Goal: Task Accomplishment & Management: Manage account settings

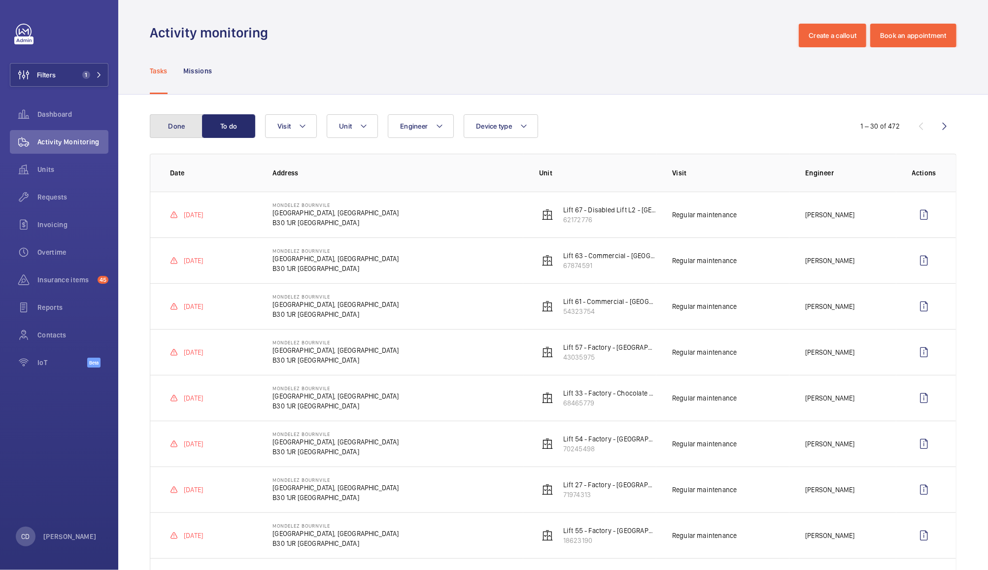
click at [167, 130] on button "Done" at bounding box center [176, 126] width 53 height 24
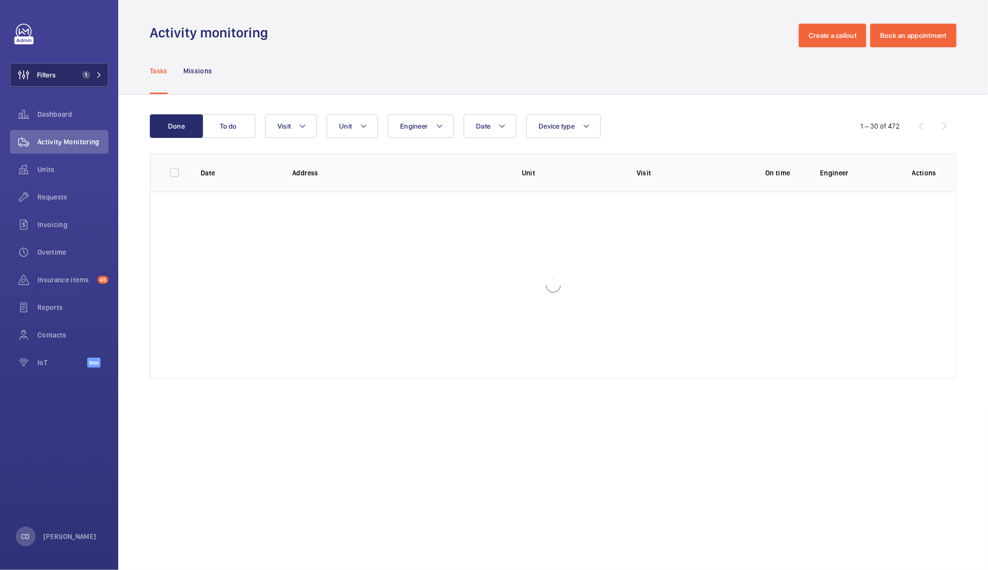
click at [77, 83] on button "Filters 1" at bounding box center [59, 75] width 99 height 24
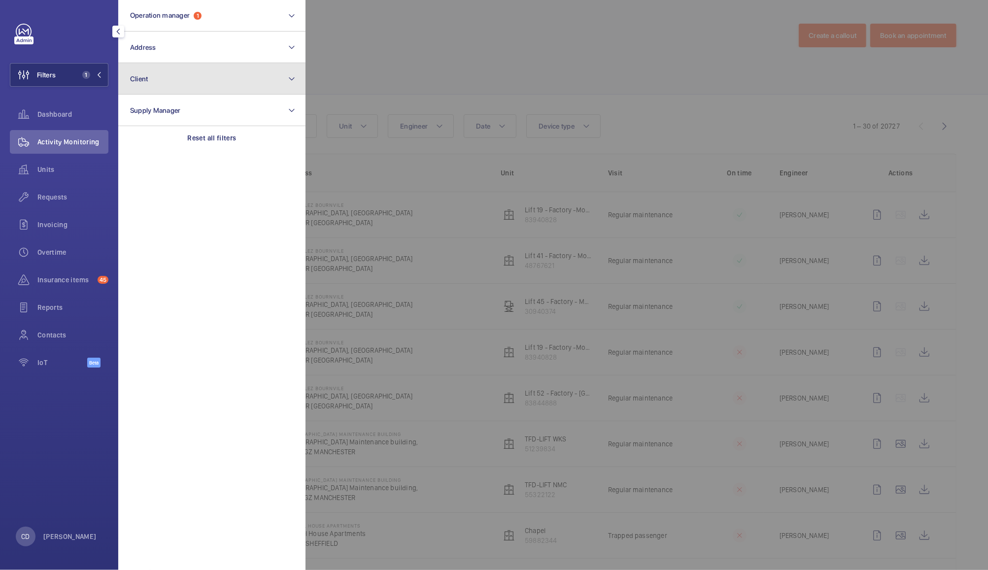
click at [191, 88] on button "Client" at bounding box center [211, 79] width 187 height 32
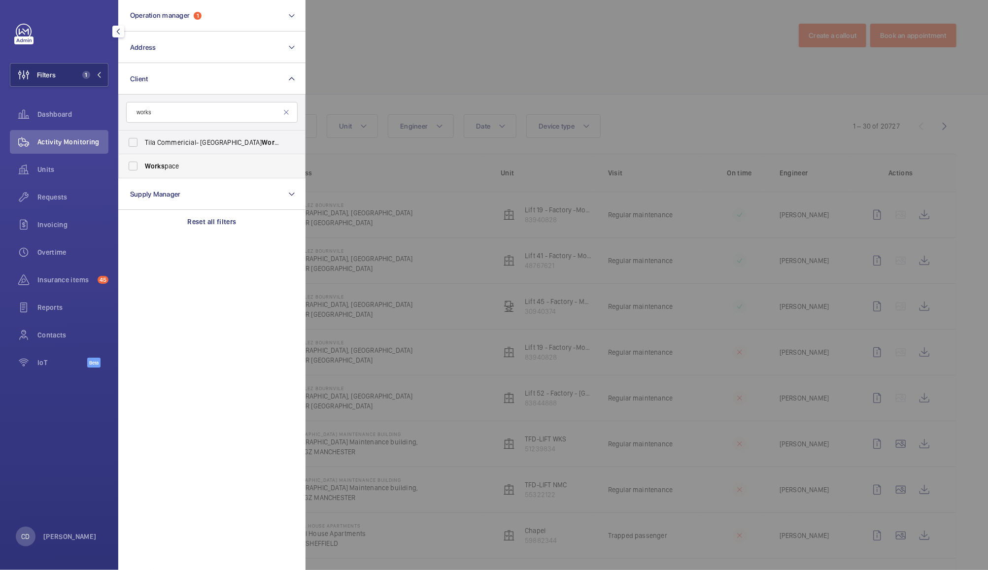
type input "works"
click at [183, 172] on label "Works pace" at bounding box center [204, 166] width 171 height 24
click at [143, 172] on input "Works pace" at bounding box center [133, 166] width 20 height 20
checkbox input "true"
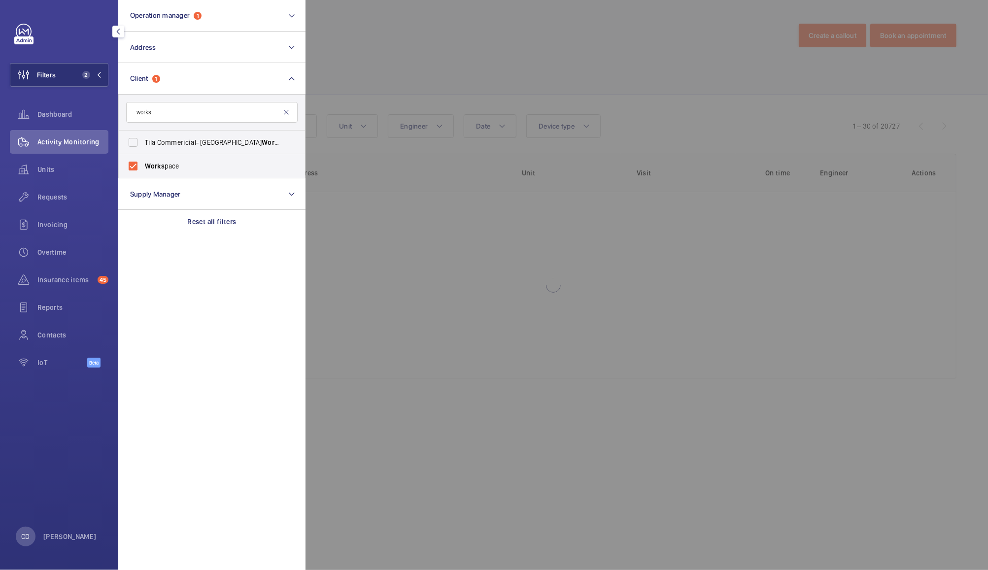
click at [386, 47] on div at bounding box center [799, 285] width 988 height 570
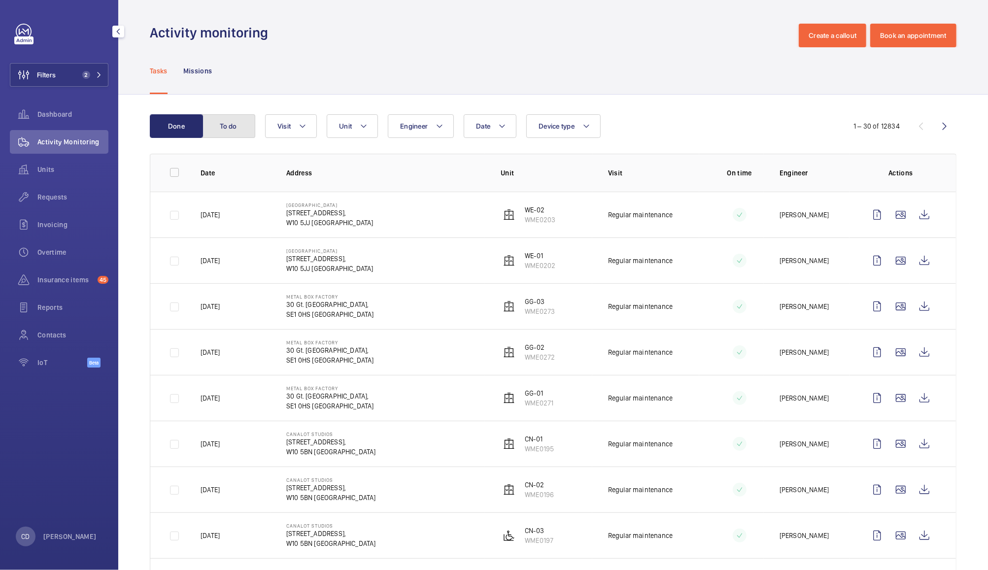
click at [235, 127] on button "To do" at bounding box center [228, 126] width 53 height 24
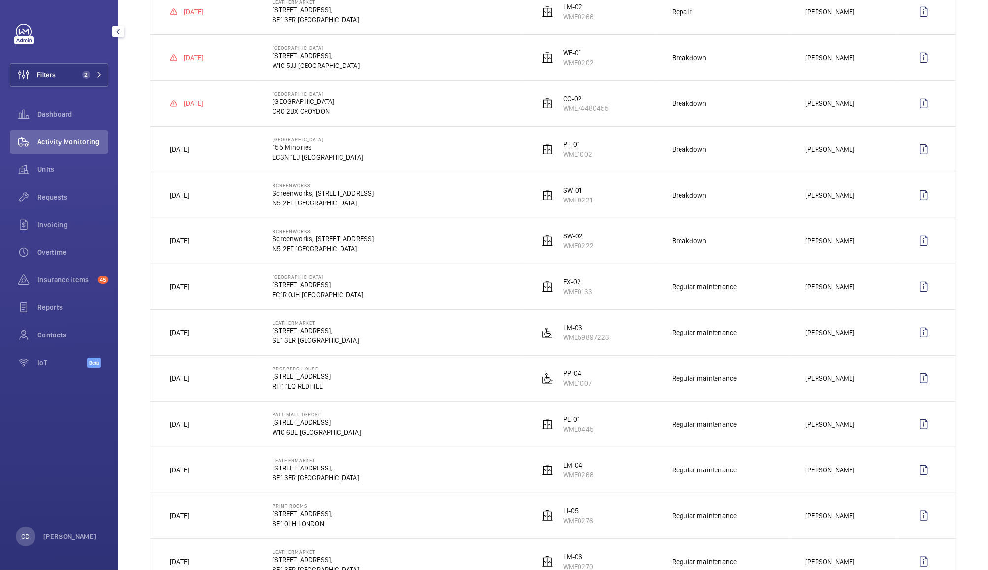
scroll to position [295, 0]
click at [916, 198] on wm-front-icon-button at bounding box center [924, 195] width 24 height 24
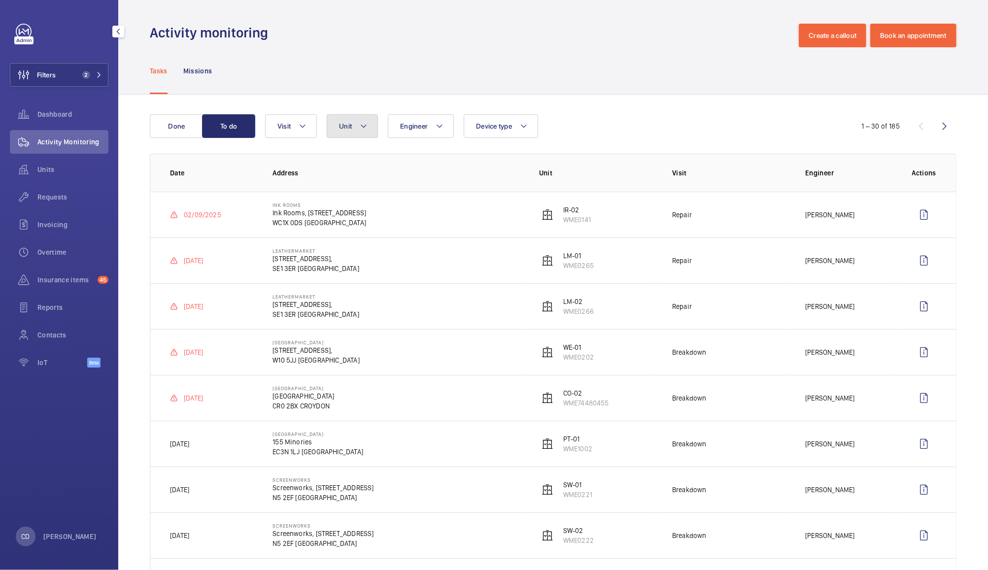
click at [363, 126] on mat-icon at bounding box center [364, 126] width 8 height 12
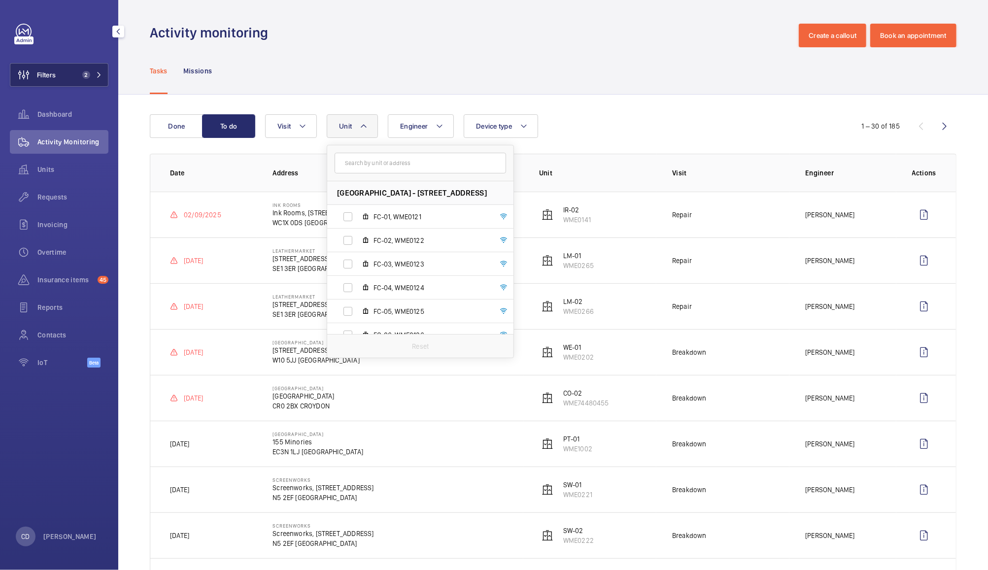
click at [80, 75] on span "2" at bounding box center [84, 75] width 12 height 8
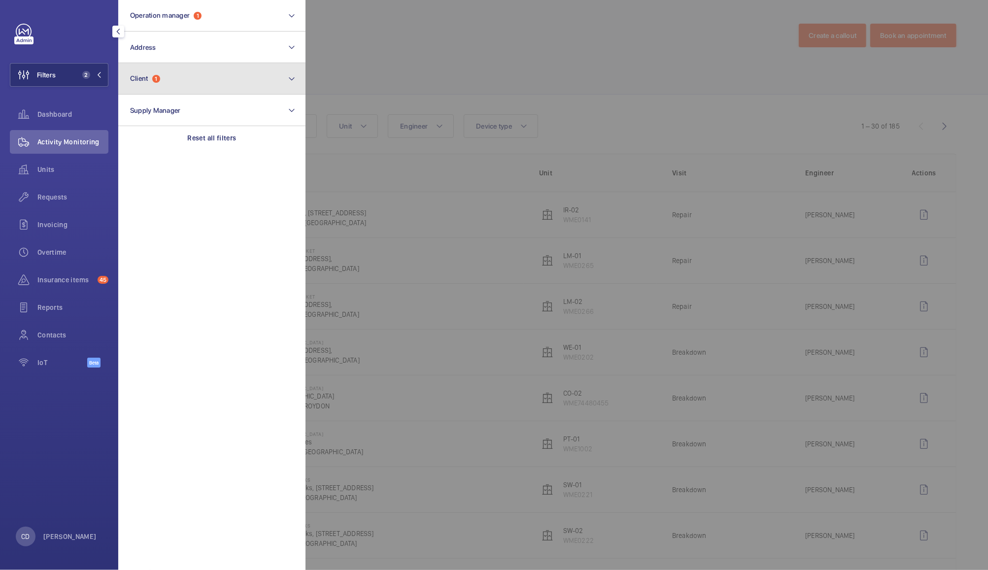
click at [183, 90] on button "Client 1" at bounding box center [211, 79] width 187 height 32
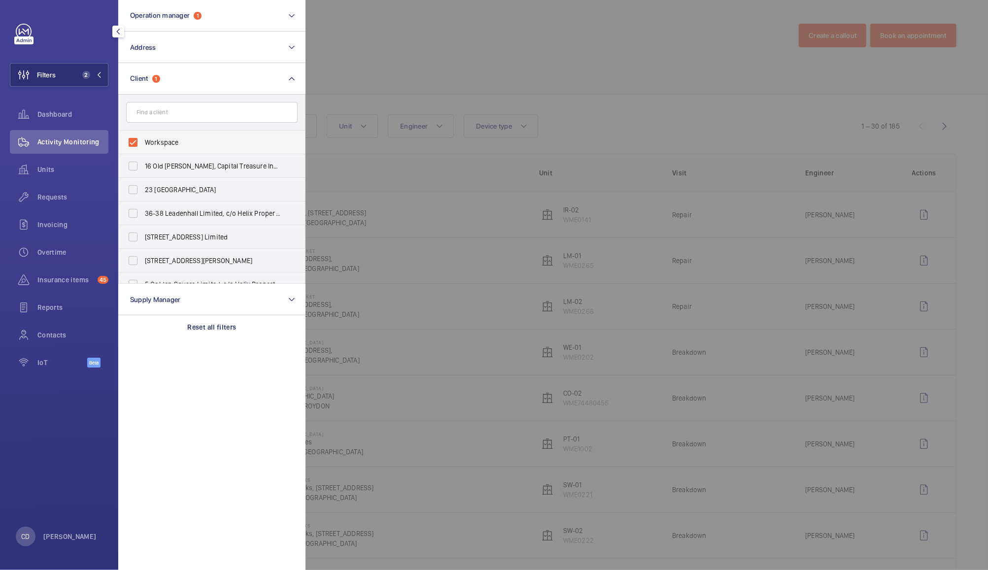
click at [220, 142] on span "Workspace" at bounding box center [213, 142] width 136 height 10
click at [143, 142] on input "Workspace" at bounding box center [133, 143] width 20 height 20
checkbox input "false"
click at [423, 59] on div at bounding box center [799, 285] width 988 height 570
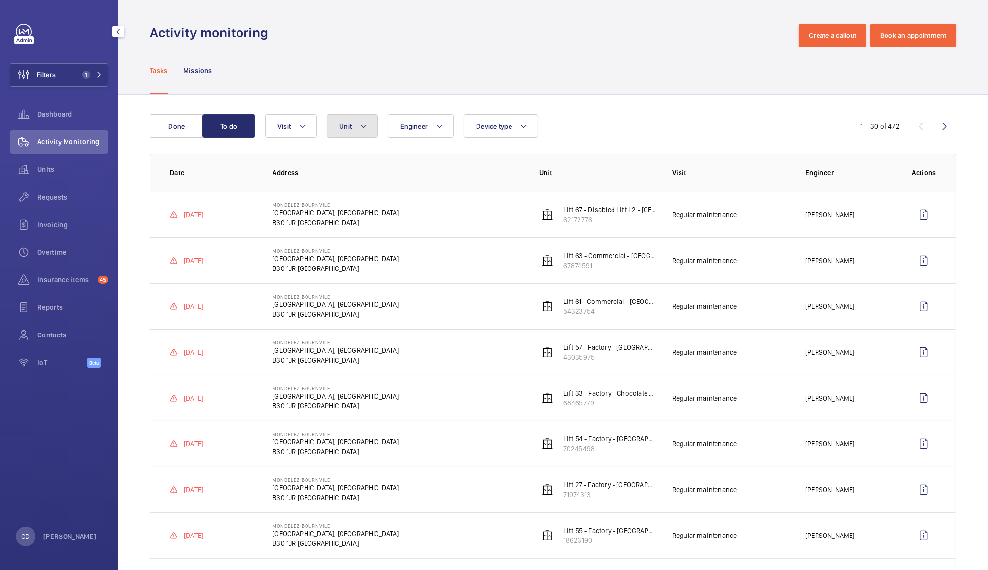
click at [354, 133] on button "Unit" at bounding box center [352, 126] width 51 height 24
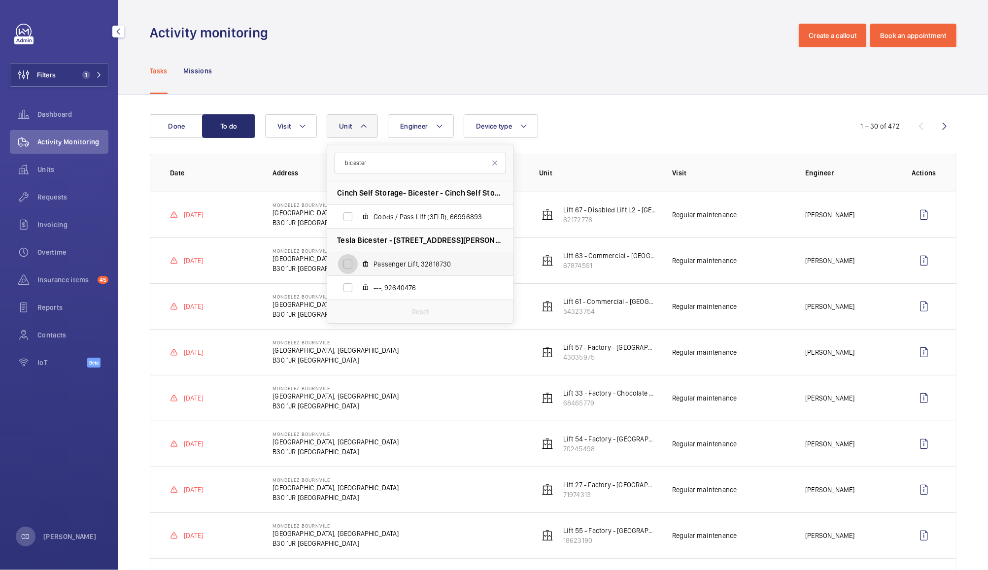
type input "bicester"
click at [352, 267] on input "Passenger Lift, 32818730" at bounding box center [348, 264] width 20 height 20
checkbox input "true"
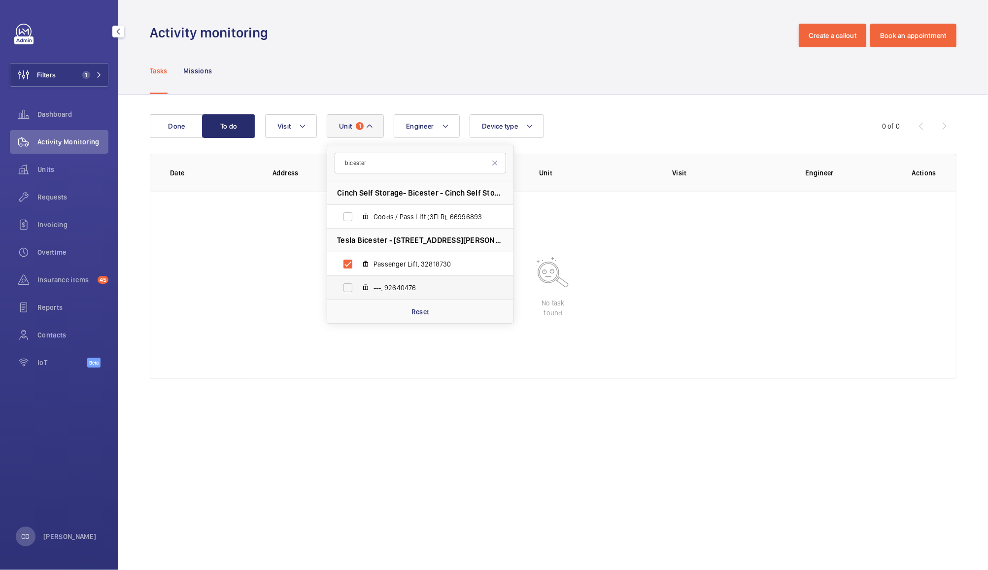
click at [407, 291] on span "---, 92640476" at bounding box center [430, 288] width 114 height 10
click at [358, 291] on input "---, 92640476" at bounding box center [348, 288] width 20 height 20
checkbox input "true"
click at [646, 109] on div "Done To do Engineer Unit 2 bicester Cinch Self Storage- Bicester - Cinch Self S…" at bounding box center [553, 249] width 870 height 308
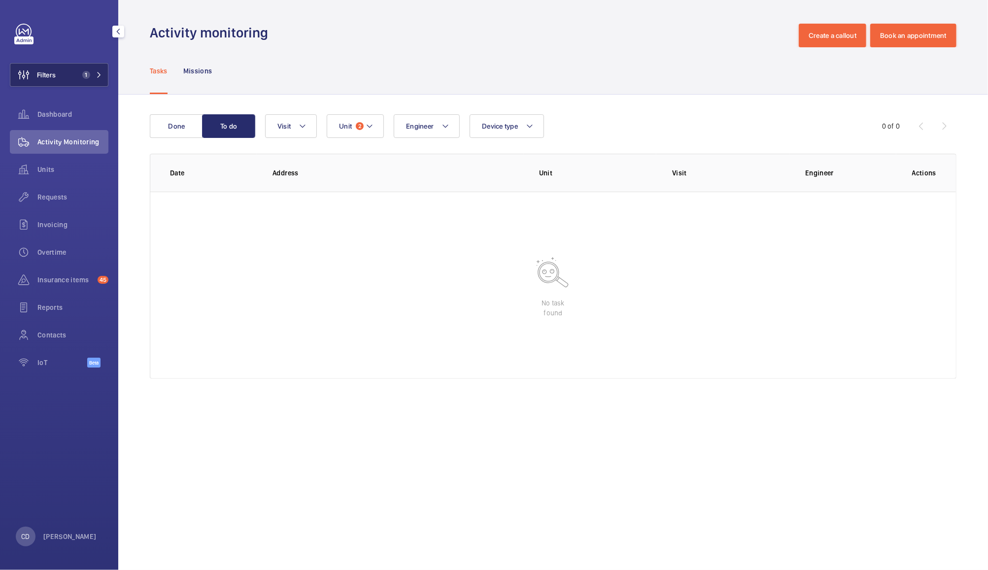
click at [88, 82] on button "Filters 1" at bounding box center [59, 75] width 99 height 24
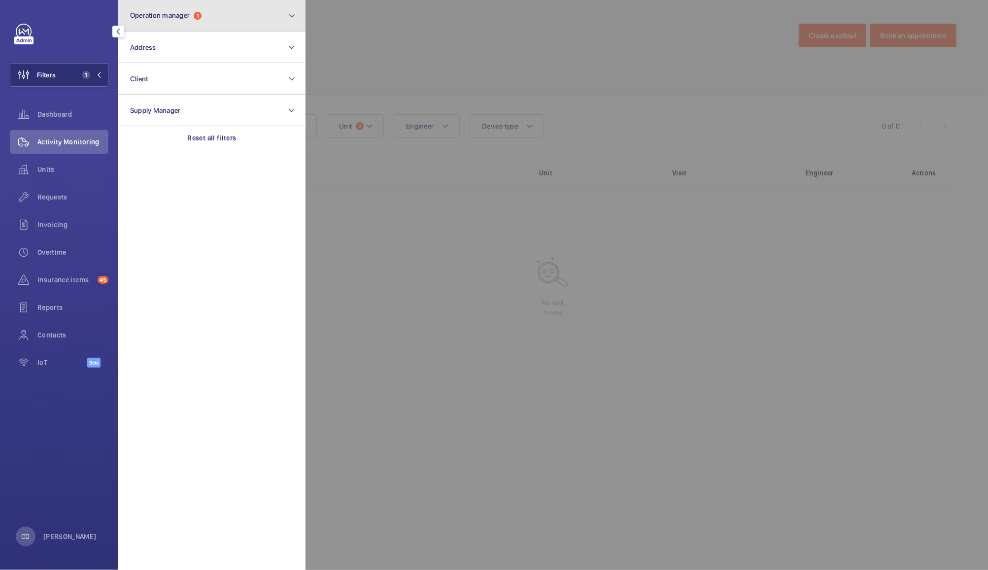
click at [230, 16] on button "Operation manager 1" at bounding box center [211, 16] width 187 height 32
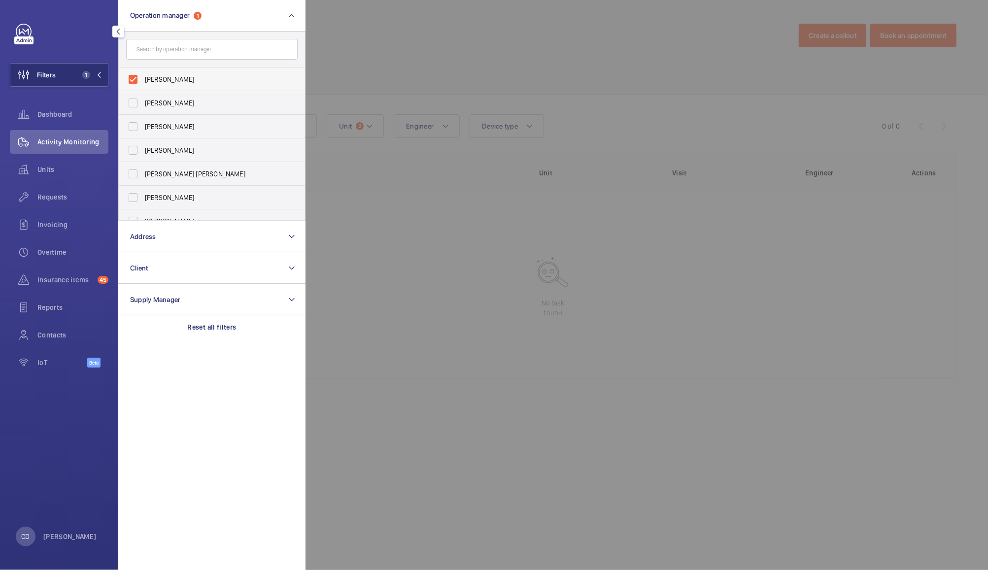
click at [179, 82] on span "[PERSON_NAME]" at bounding box center [213, 79] width 136 height 10
click at [143, 82] on input "[PERSON_NAME]" at bounding box center [133, 79] width 20 height 20
checkbox input "false"
click at [411, 48] on div at bounding box center [799, 285] width 988 height 570
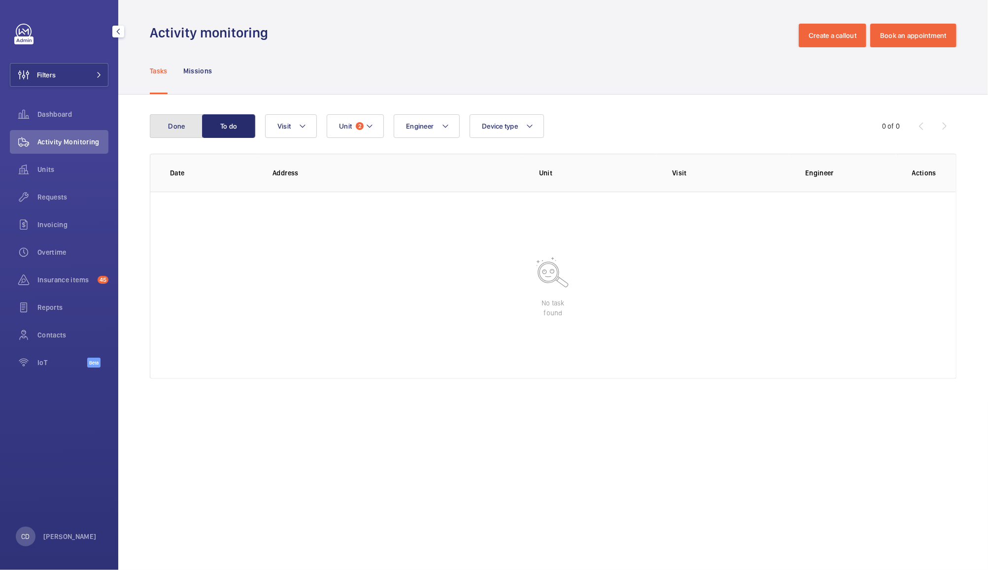
click at [176, 126] on button "Done" at bounding box center [176, 126] width 53 height 24
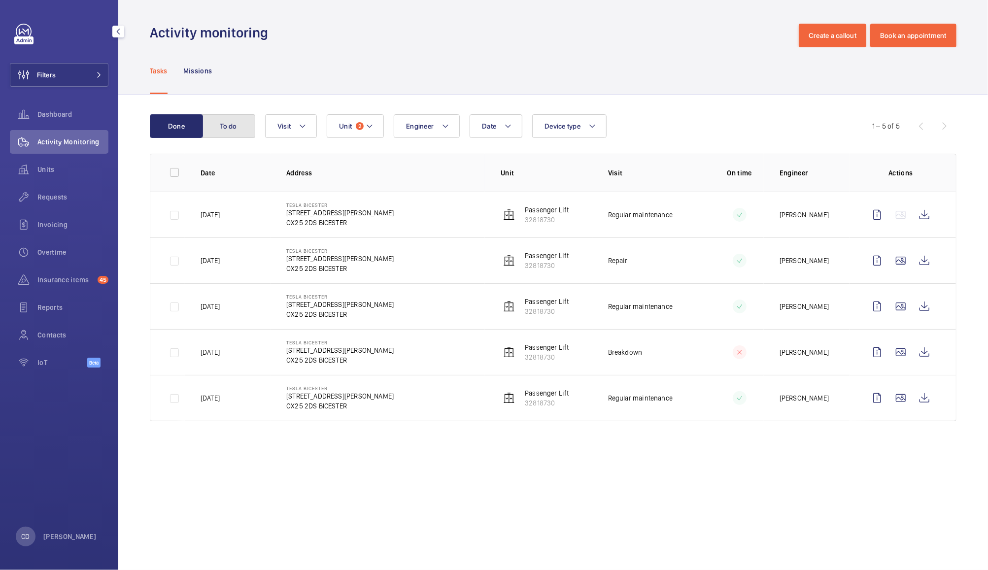
click at [243, 134] on button "To do" at bounding box center [228, 126] width 53 height 24
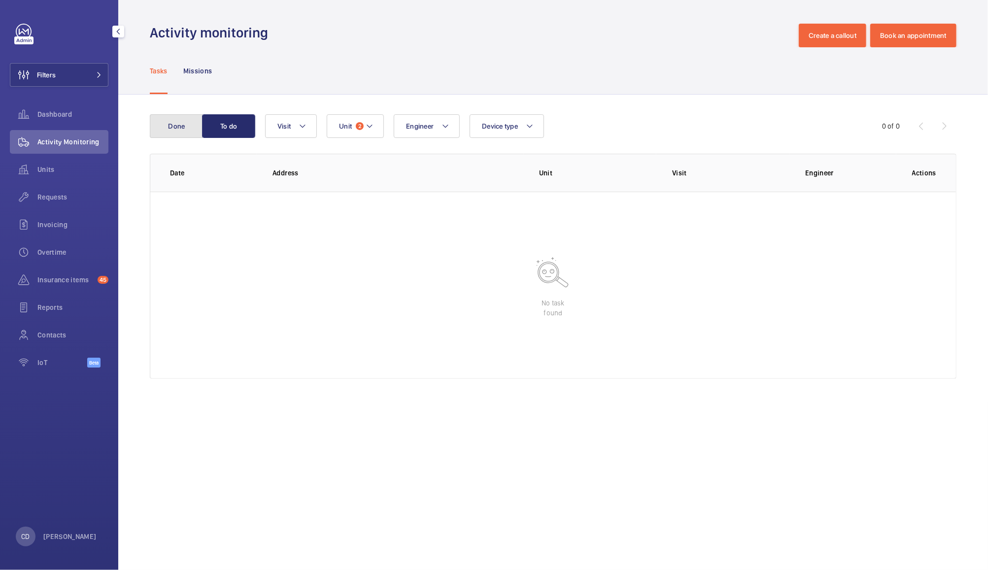
click at [176, 125] on button "Done" at bounding box center [176, 126] width 53 height 24
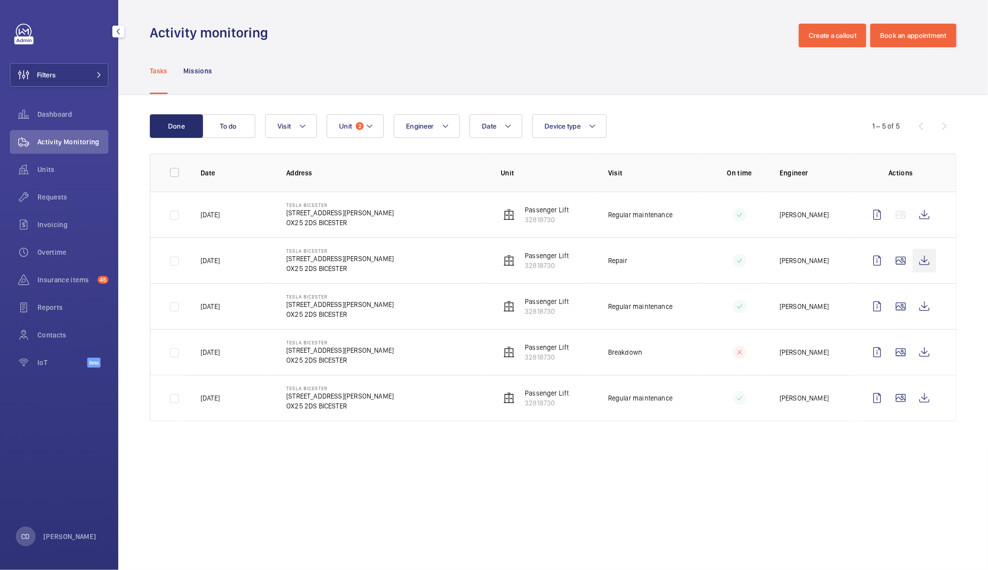
click at [925, 264] on wm-front-icon-button at bounding box center [925, 261] width 24 height 24
click at [925, 214] on wm-front-icon-button at bounding box center [925, 215] width 24 height 24
click at [877, 352] on wm-front-icon-button at bounding box center [877, 352] width 24 height 24
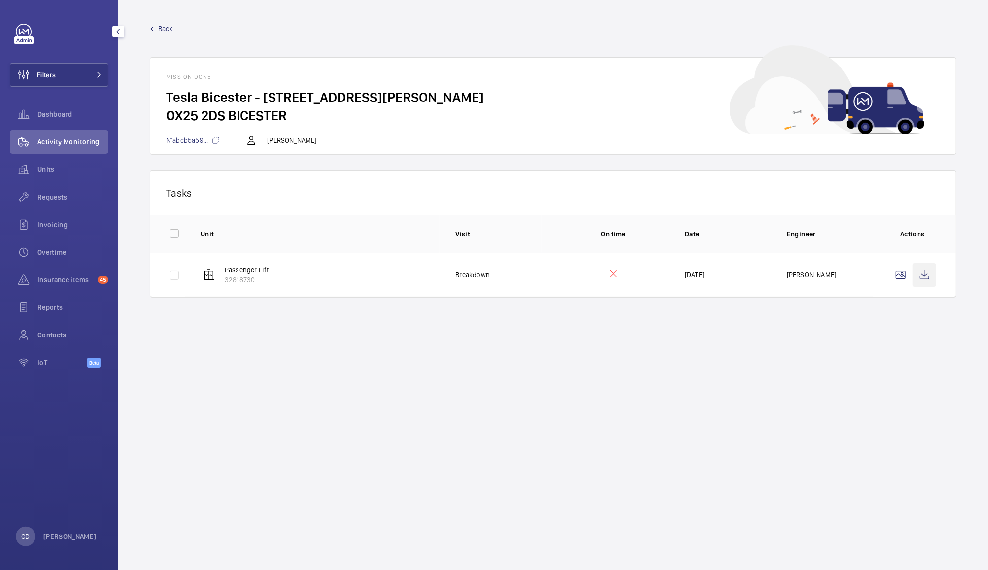
click at [929, 273] on wm-front-icon-button at bounding box center [925, 275] width 24 height 24
click at [64, 112] on span "Dashboard" at bounding box center [72, 114] width 71 height 10
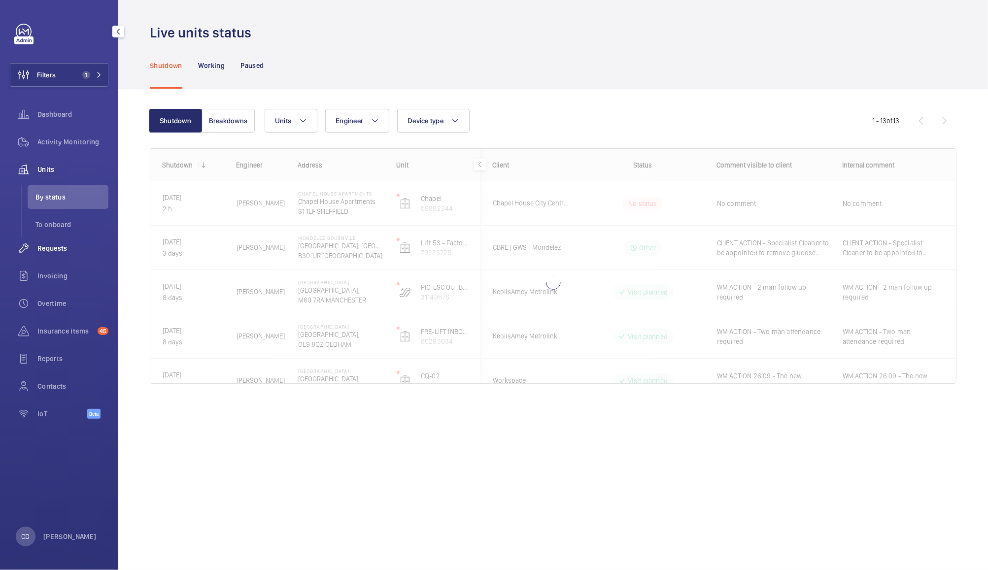
click at [50, 250] on span "Requests" at bounding box center [72, 248] width 71 height 10
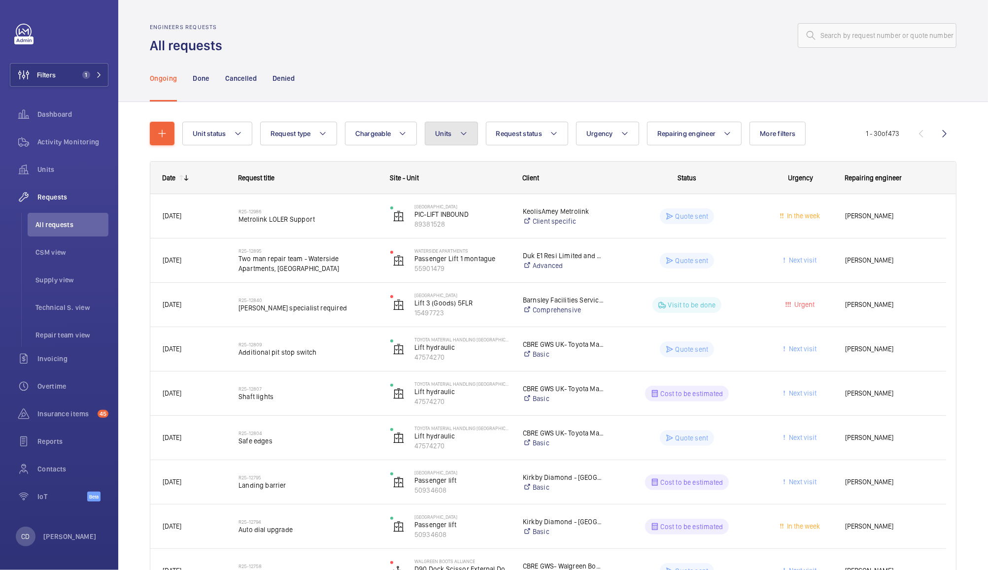
click at [447, 143] on button "Units" at bounding box center [451, 134] width 53 height 24
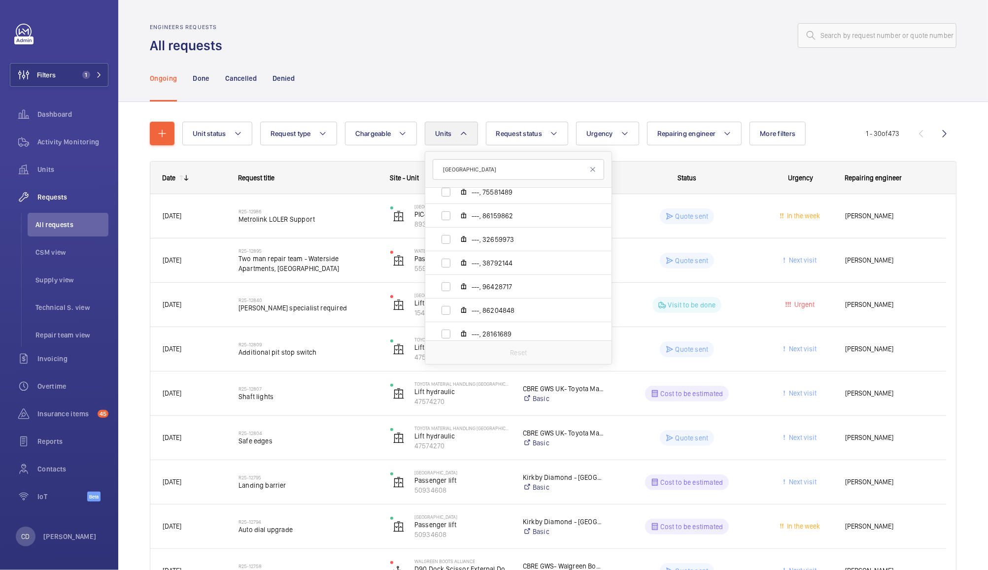
scroll to position [555, 0]
type input "s"
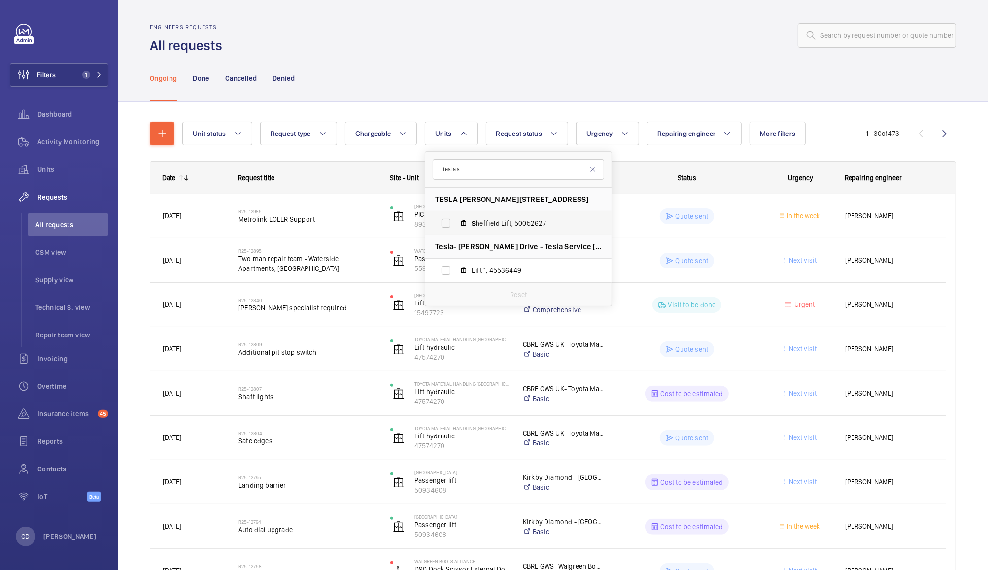
type input "tesla s"
click at [463, 223] on mat-icon at bounding box center [464, 223] width 8 height 8
click at [456, 223] on input "S heffield Lift, 50052627" at bounding box center [446, 223] width 20 height 20
checkbox input "true"
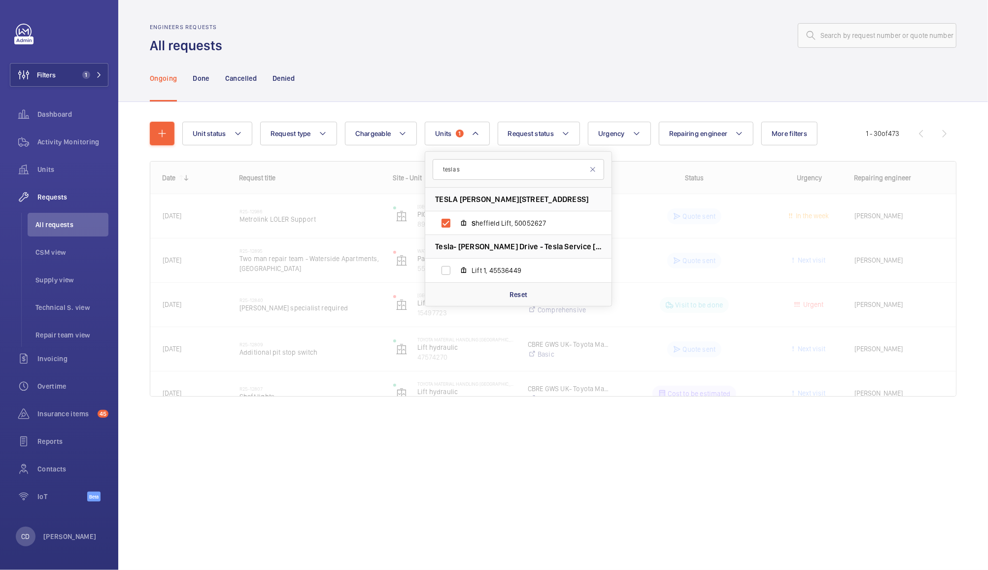
click at [623, 63] on div "Ongoing Done Cancelled Denied" at bounding box center [553, 78] width 807 height 47
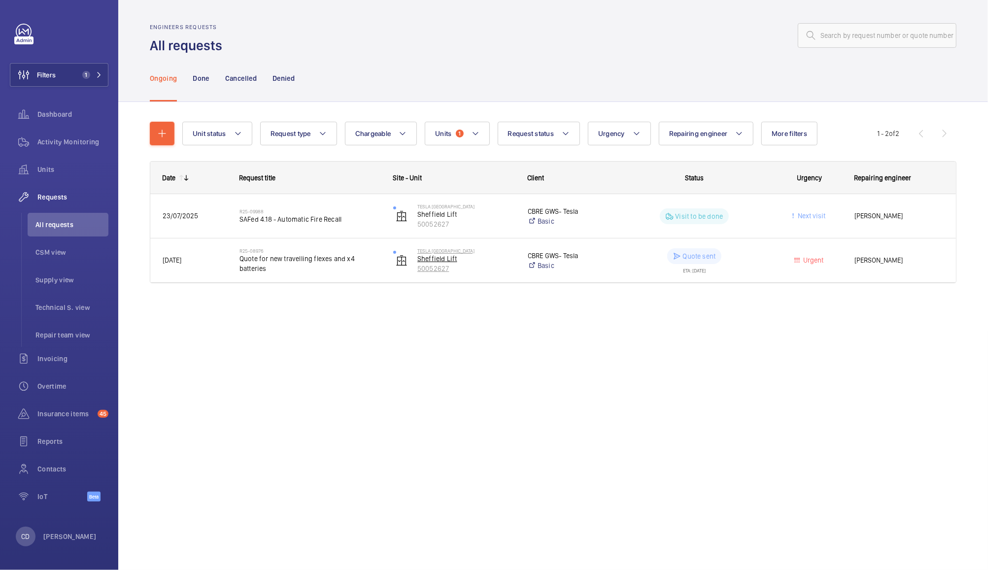
click at [496, 264] on p "50052627" at bounding box center [466, 269] width 98 height 10
click at [268, 264] on span "Quote for new travelling flexes and x4 batteries" at bounding box center [309, 264] width 141 height 20
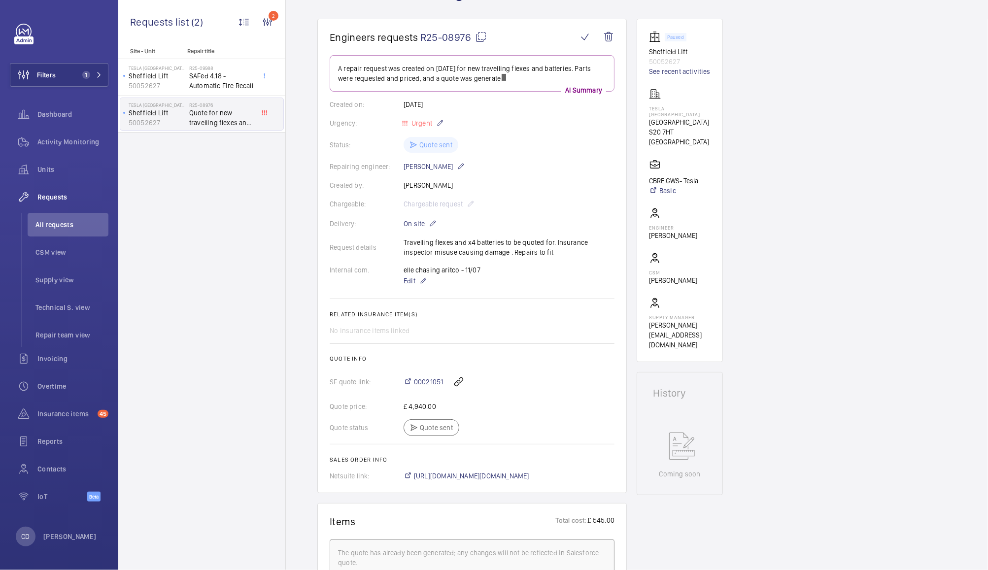
scroll to position [79, 0]
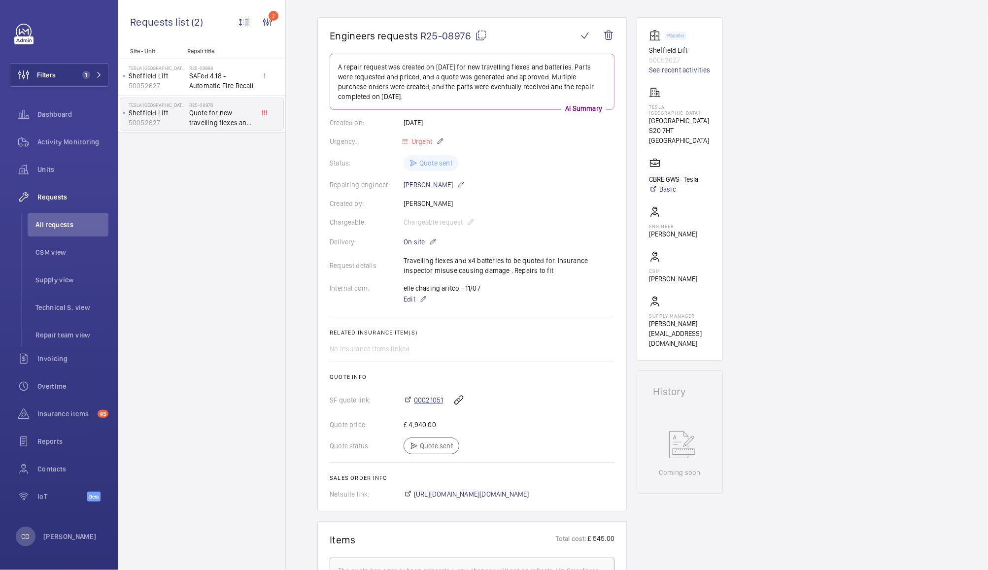
click at [425, 402] on span "00021051" at bounding box center [428, 400] width 29 height 10
click at [56, 252] on span "CSM view" at bounding box center [71, 252] width 73 height 10
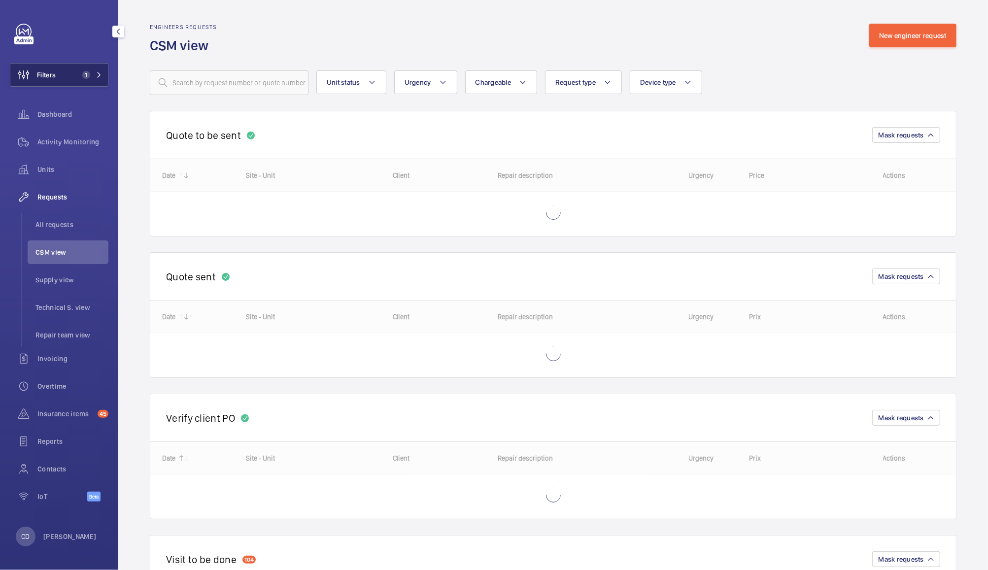
click at [86, 74] on span "1" at bounding box center [86, 75] width 8 height 8
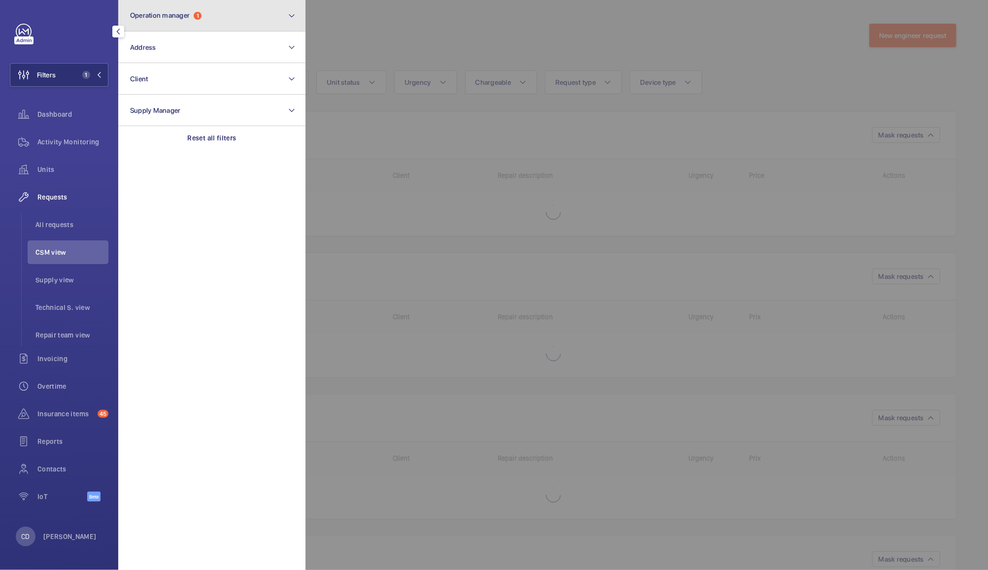
click at [210, 18] on button "Operation manager 1" at bounding box center [211, 16] width 187 height 32
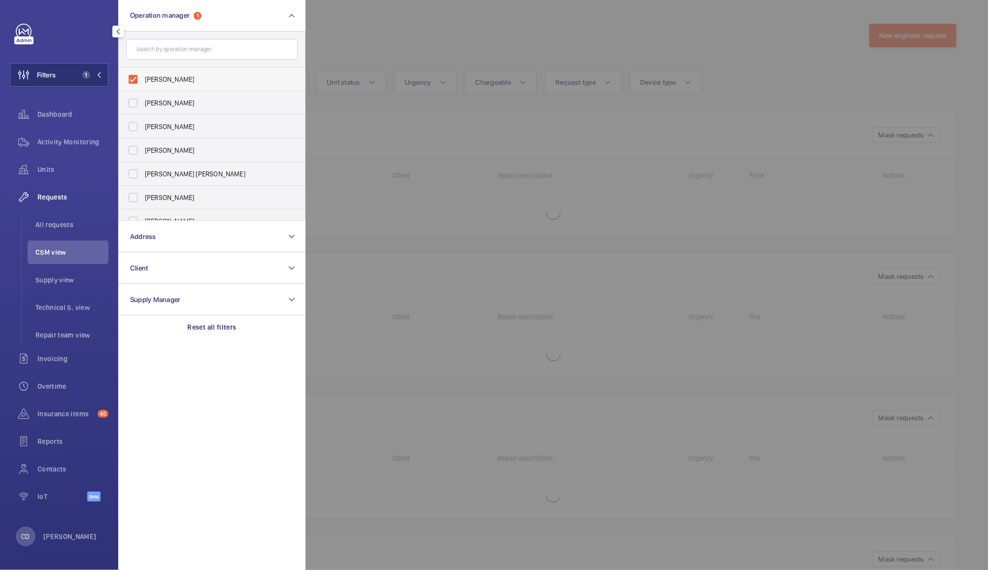
click at [175, 81] on span "[PERSON_NAME]" at bounding box center [213, 79] width 136 height 10
click at [143, 81] on input "[PERSON_NAME]" at bounding box center [133, 79] width 20 height 20
checkbox input "false"
click at [360, 34] on div at bounding box center [799, 285] width 988 height 570
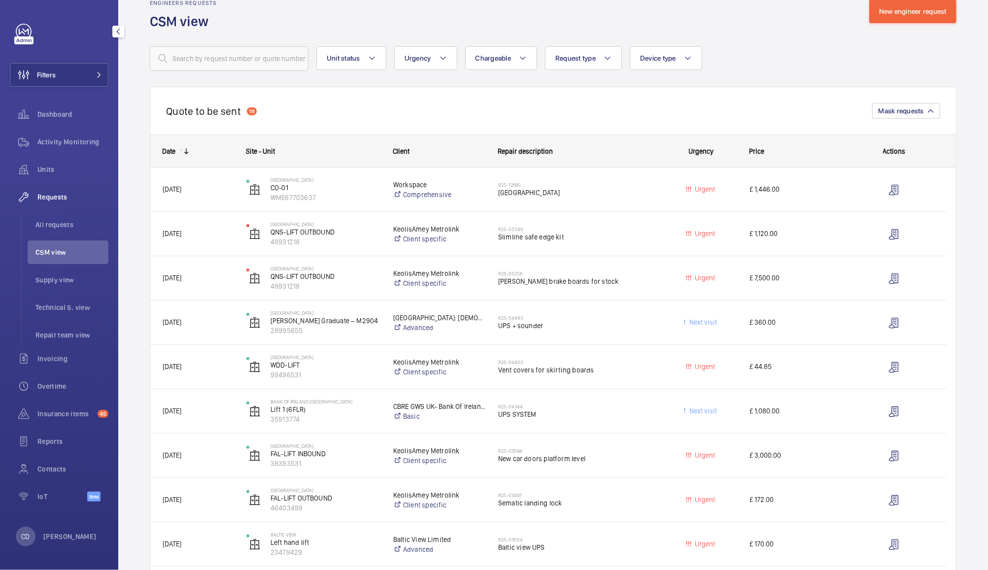
scroll to position [23, 0]
click at [812, 233] on span "£ 1,120.00" at bounding box center [795, 235] width 92 height 11
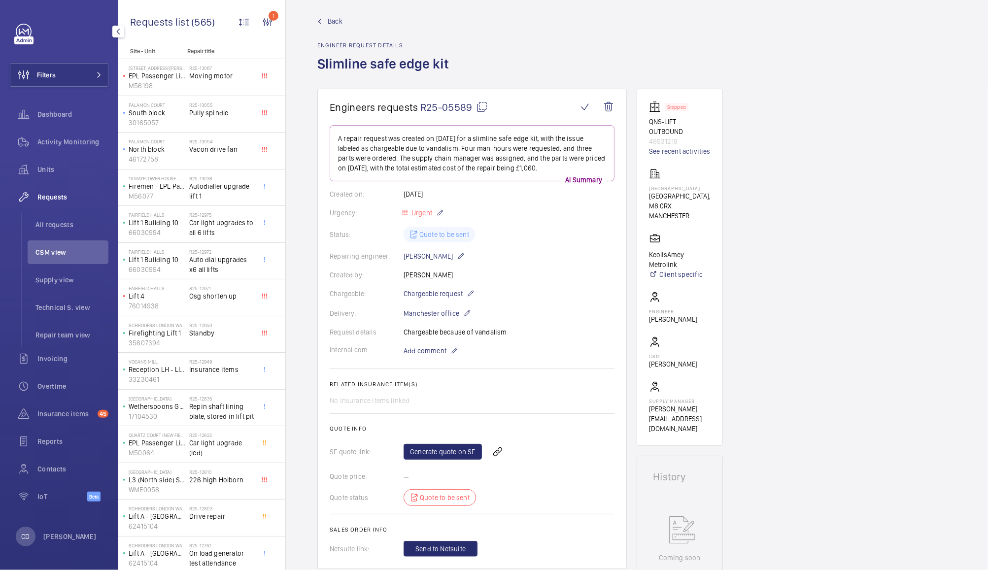
scroll to position [3, 0]
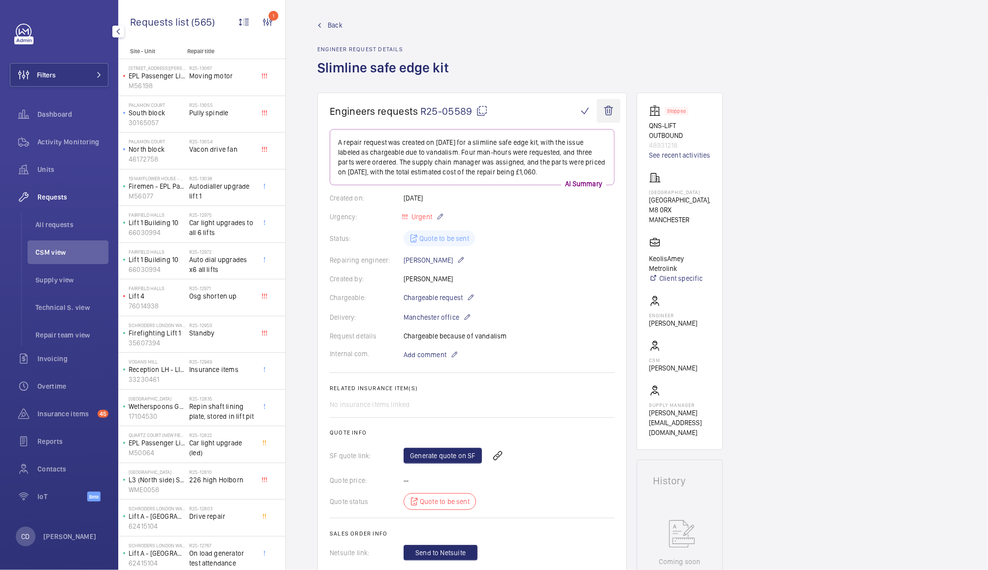
click at [608, 110] on wm-front-icon-button at bounding box center [609, 111] width 24 height 24
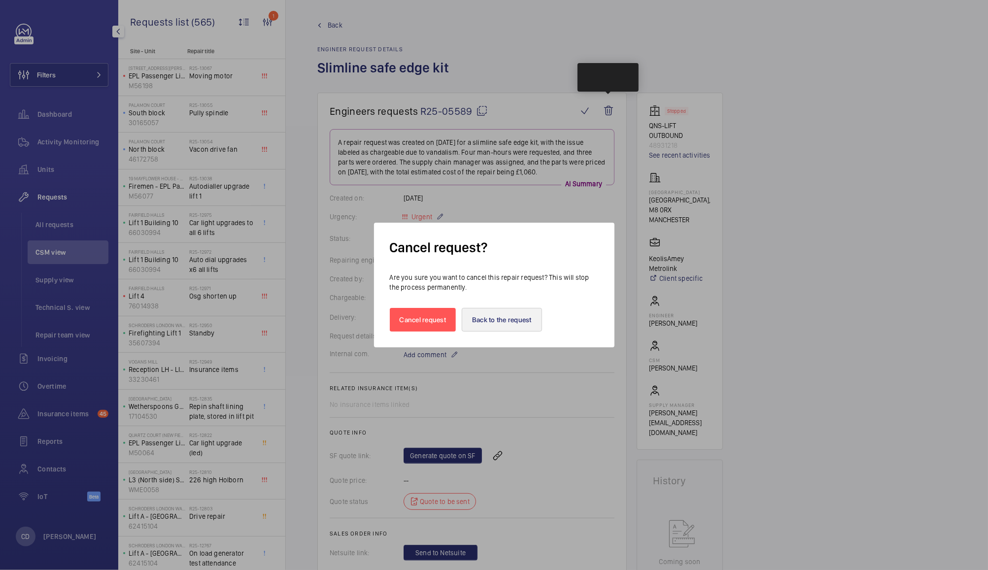
click at [514, 325] on button "Back to the request" at bounding box center [502, 320] width 80 height 24
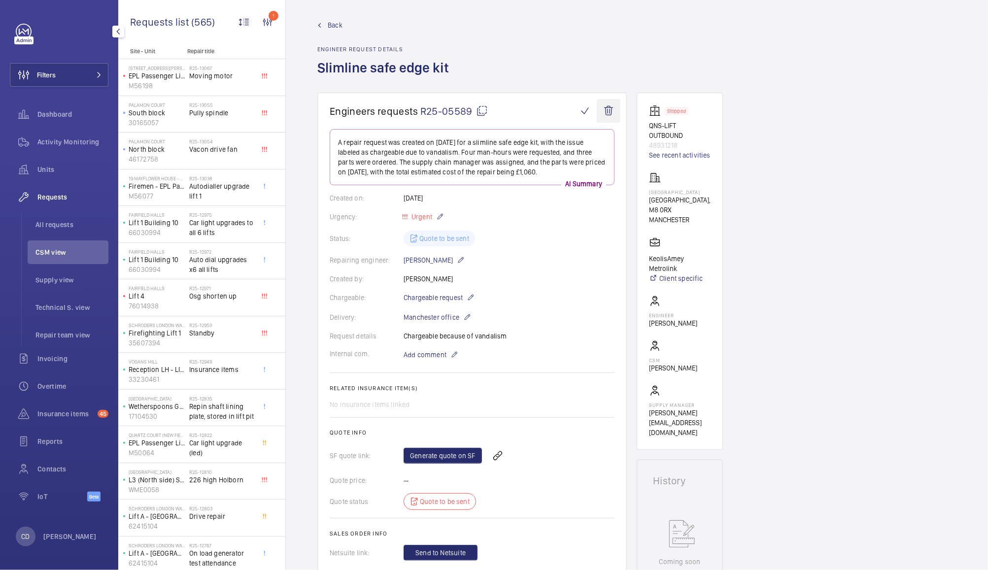
click at [605, 109] on wm-front-icon-button at bounding box center [609, 111] width 24 height 24
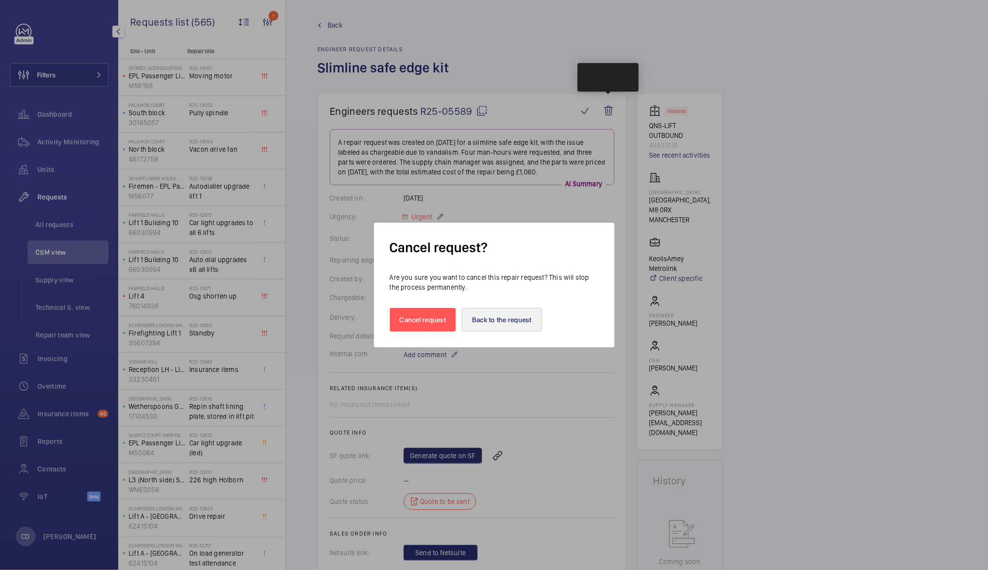
click at [527, 323] on button "Back to the request" at bounding box center [502, 320] width 80 height 24
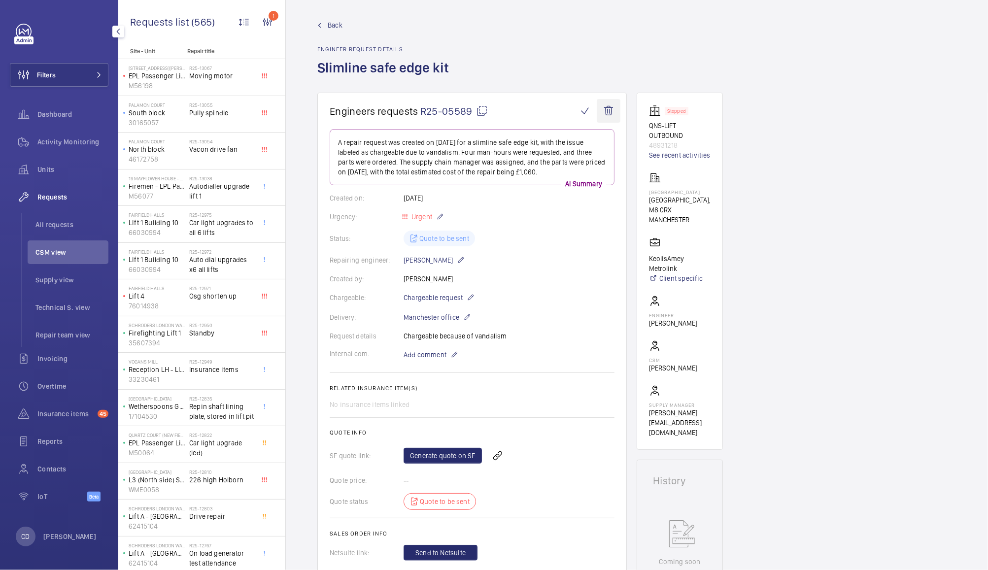
click at [605, 113] on wm-front-icon-button at bounding box center [609, 111] width 24 height 24
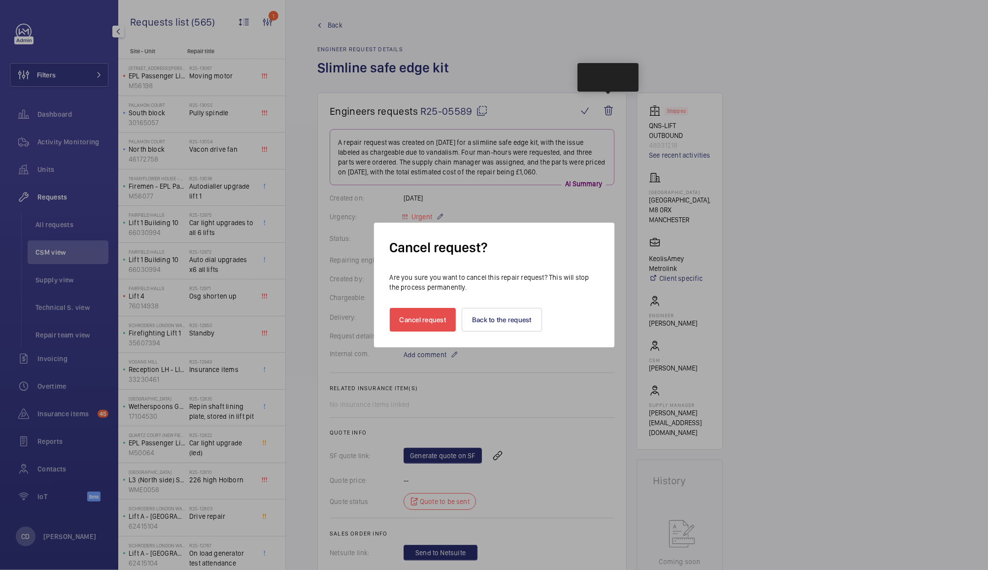
click at [424, 326] on button "Cancel request" at bounding box center [423, 320] width 67 height 24
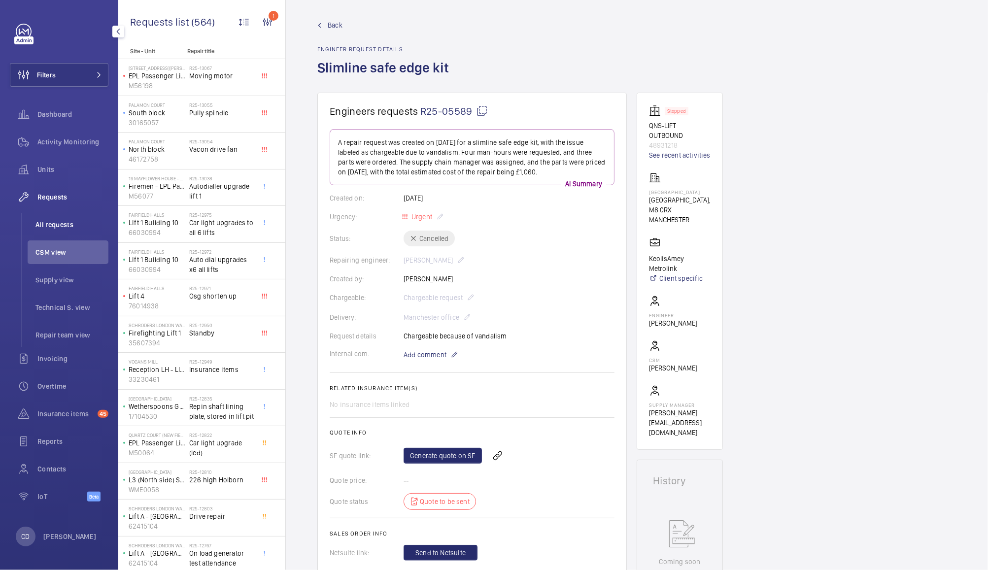
click at [63, 225] on span "All requests" at bounding box center [71, 225] width 73 height 10
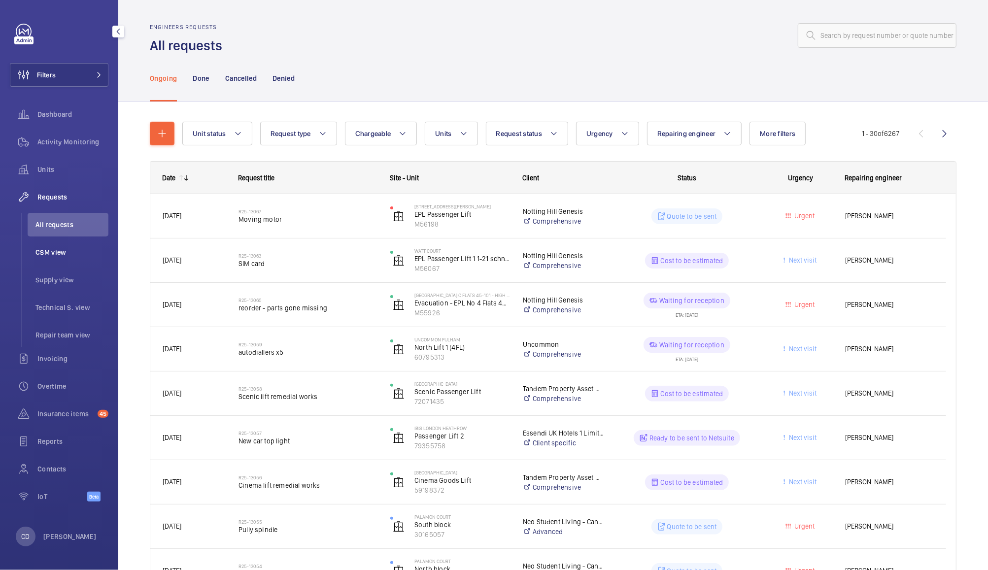
click at [52, 263] on li "CSM view" at bounding box center [68, 252] width 81 height 24
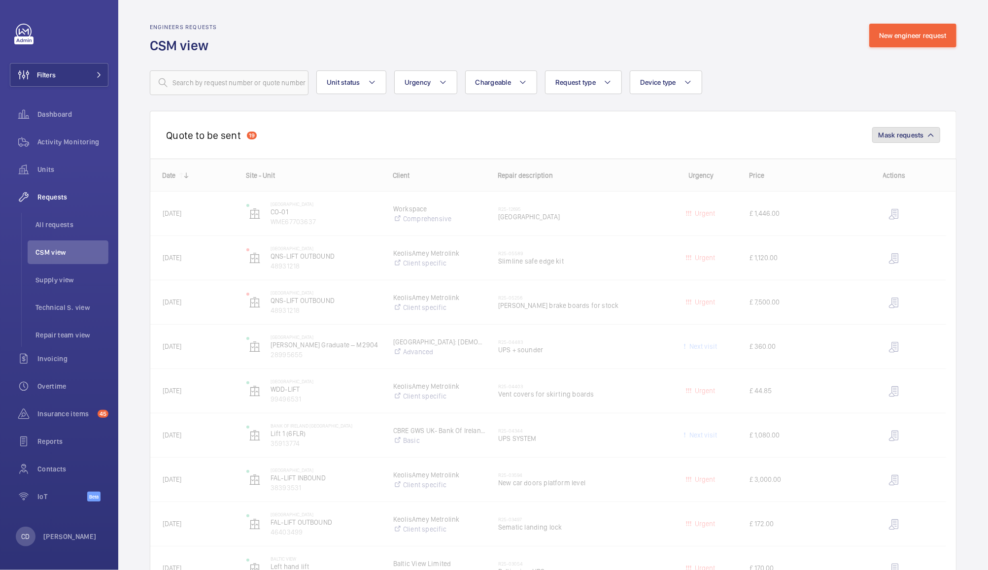
click at [905, 135] on span "Mask requests" at bounding box center [901, 135] width 45 height 8
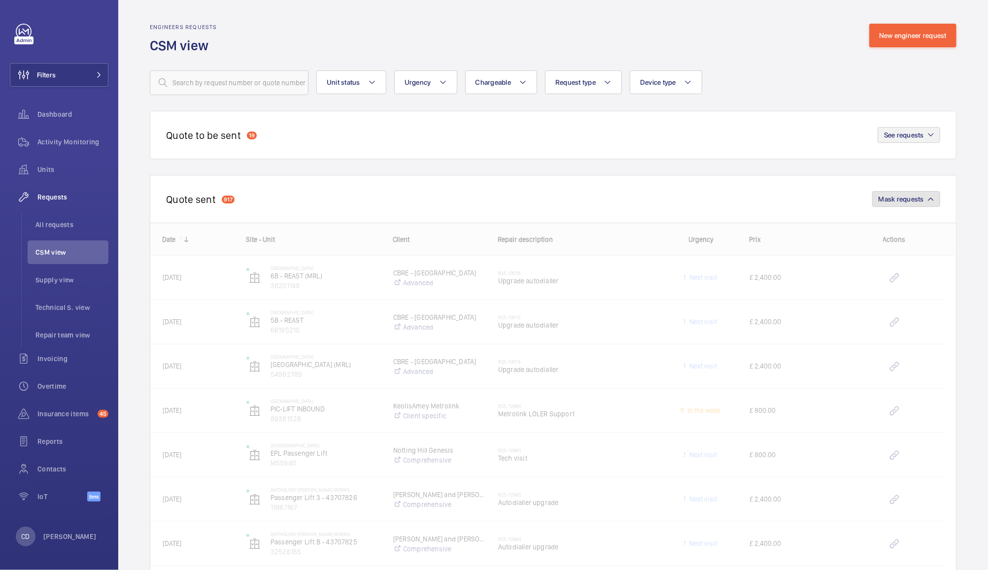
click at [928, 199] on mat-icon "button" at bounding box center [931, 199] width 6 height 6
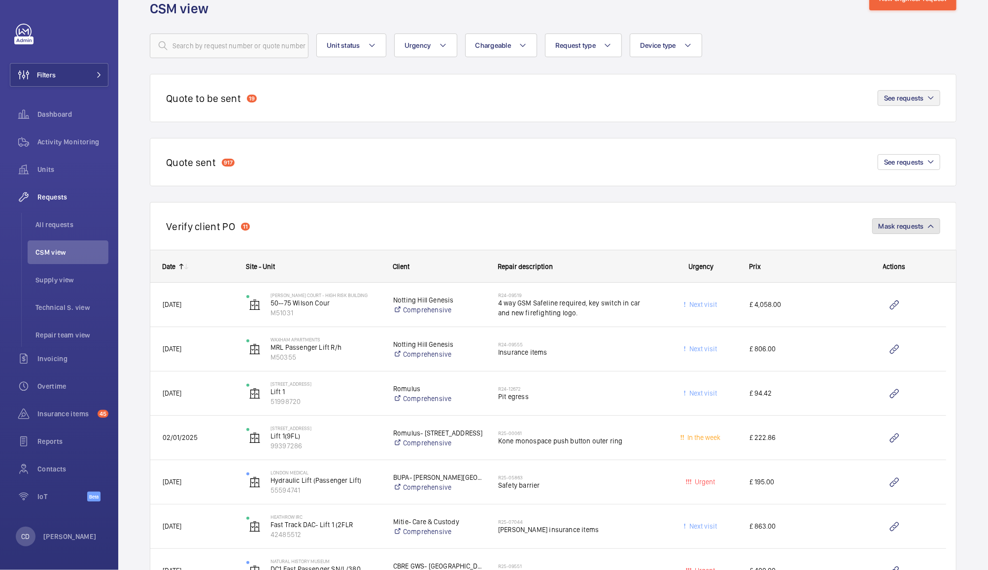
click at [914, 225] on button "Mask requests" at bounding box center [906, 226] width 68 height 16
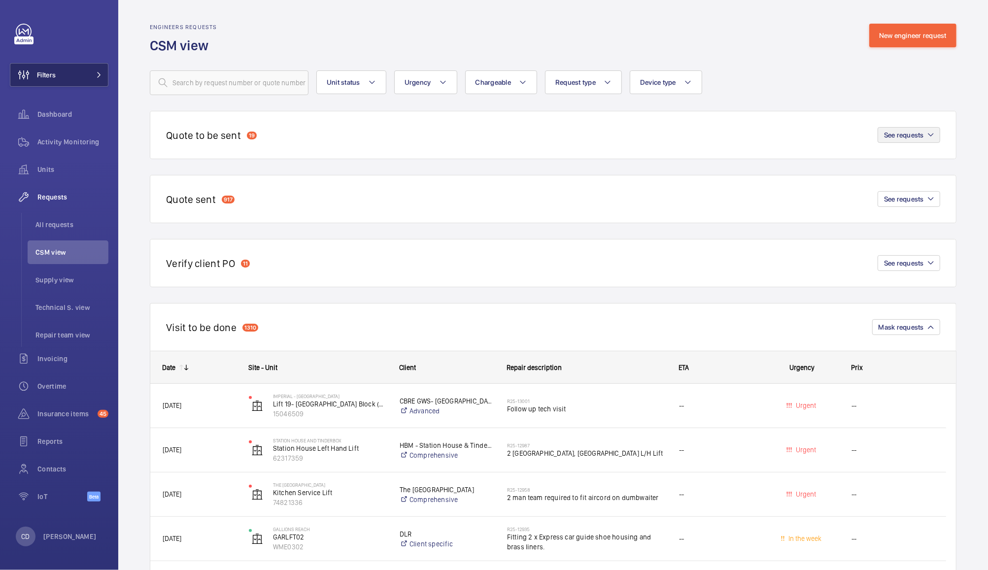
click at [69, 76] on button "Filters" at bounding box center [59, 75] width 99 height 24
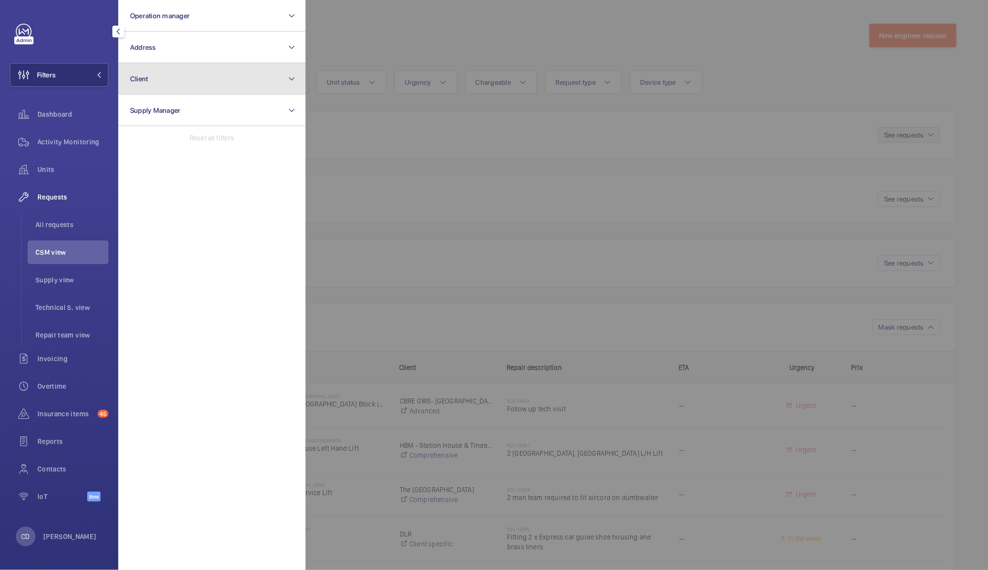
click at [203, 75] on button "Client" at bounding box center [211, 79] width 187 height 32
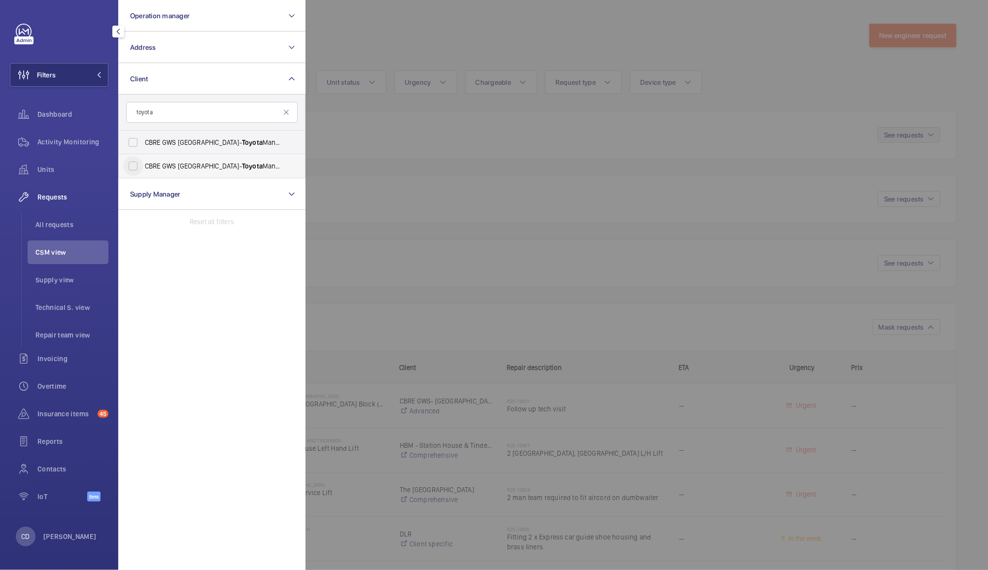
type input "toyota"
click at [136, 169] on input "CBRE GWS UK- Toyota Manual Handling Leicester" at bounding box center [133, 166] width 20 height 20
checkbox input "true"
click at [135, 144] on input "CBRE GWS UK- Toyota Manual Handling" at bounding box center [133, 143] width 20 height 20
checkbox input "true"
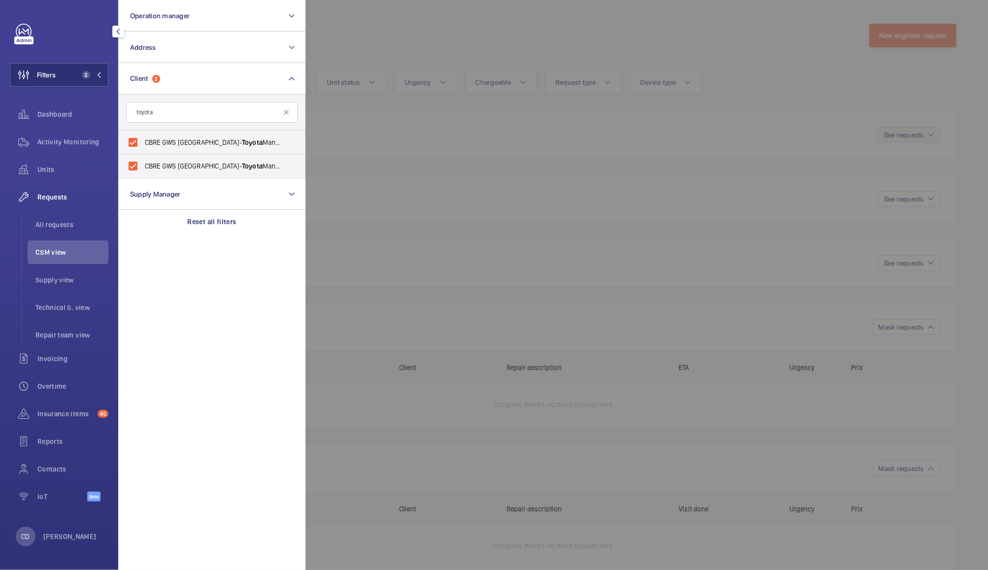
click at [695, 36] on div at bounding box center [799, 285] width 988 height 570
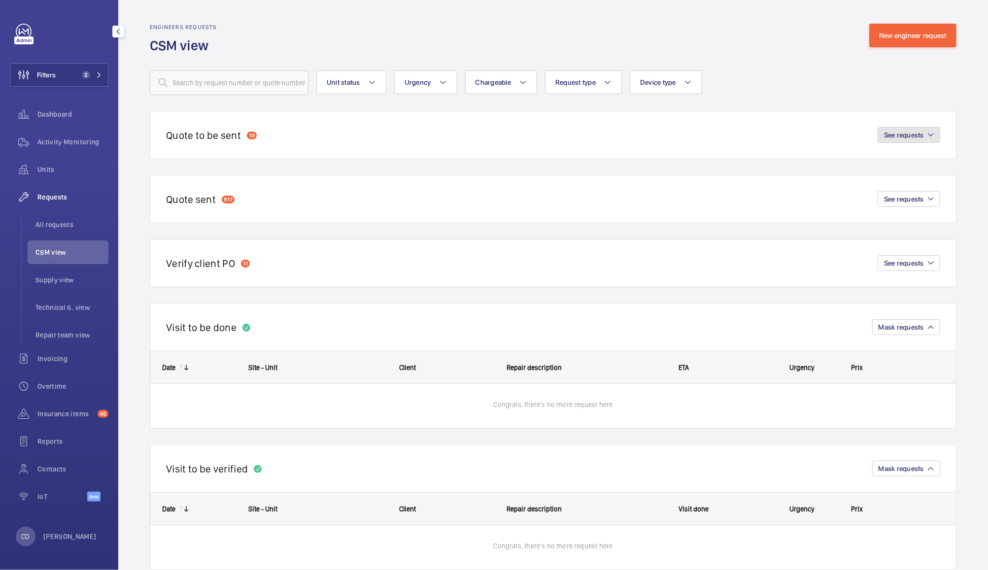
click at [928, 135] on mat-icon "button" at bounding box center [931, 135] width 6 height 6
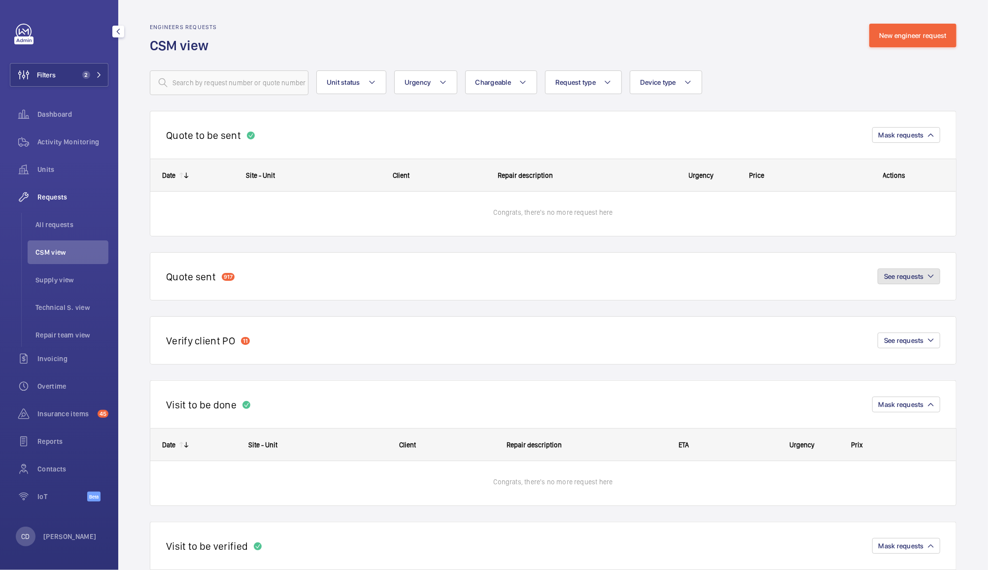
click at [912, 277] on span "See requests" at bounding box center [904, 276] width 40 height 8
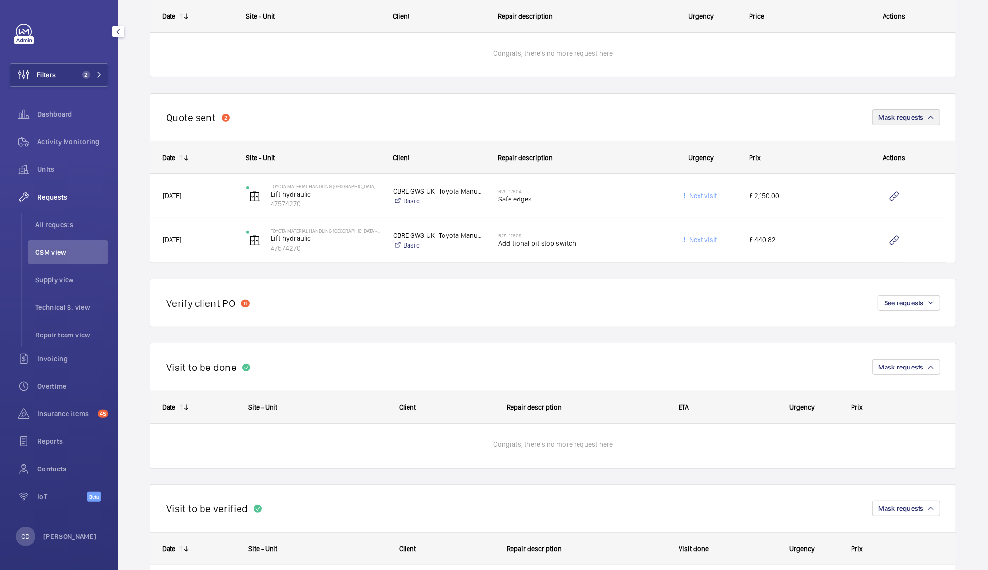
scroll to position [160, 0]
click at [928, 302] on mat-icon "button" at bounding box center [931, 303] width 6 height 6
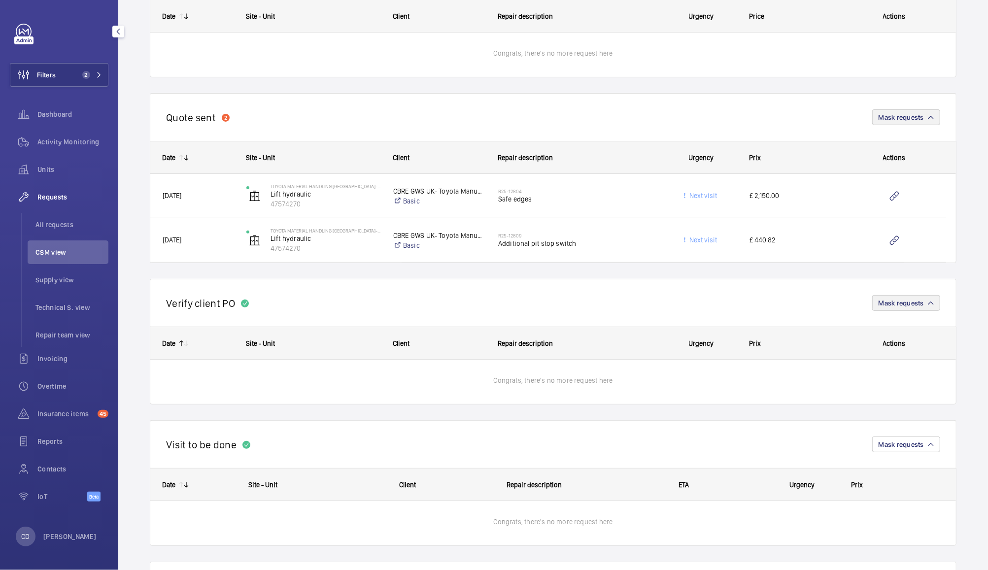
scroll to position [0, 0]
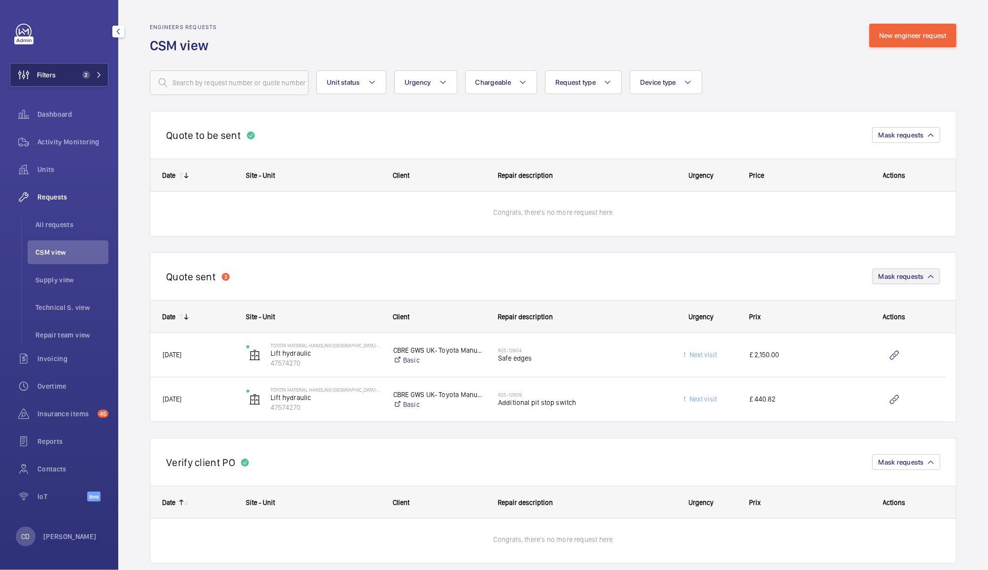
click at [85, 75] on span "2" at bounding box center [86, 75] width 8 height 8
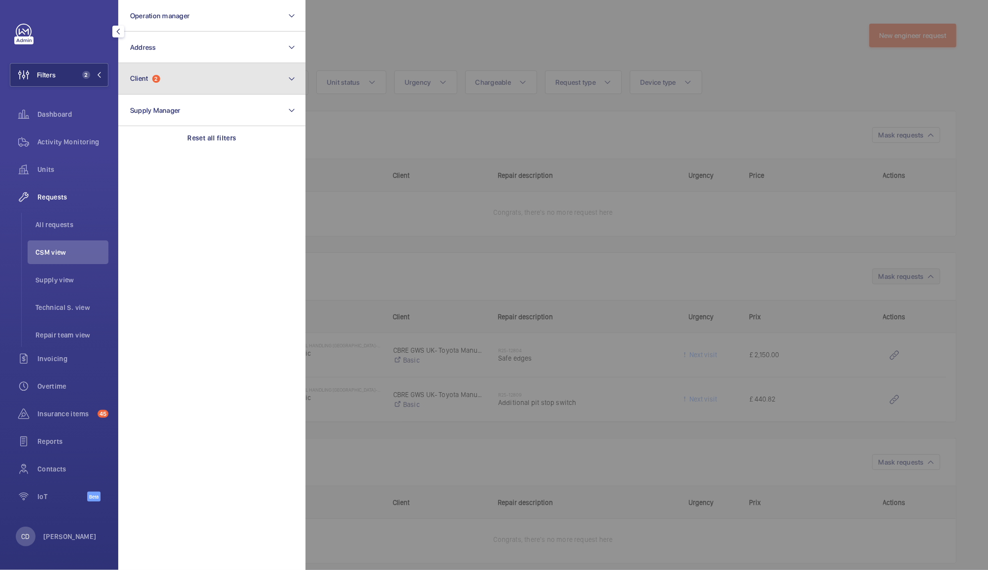
click at [173, 86] on button "Client 2" at bounding box center [211, 79] width 187 height 32
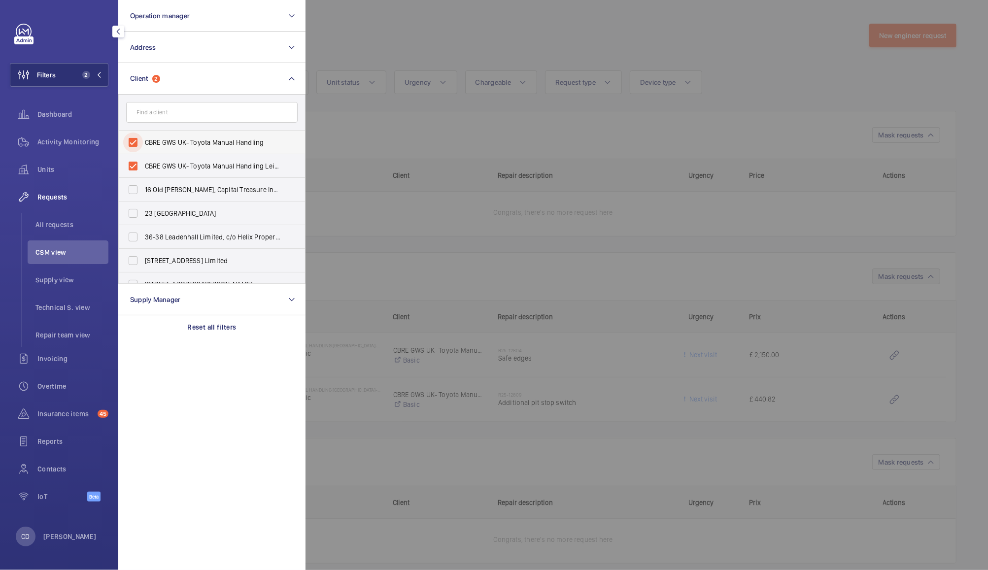
click at [138, 145] on input "CBRE GWS UK- Toyota Manual Handling" at bounding box center [133, 143] width 20 height 20
click at [136, 162] on input "CBRE GWS UK- Toyota Manual Handling" at bounding box center [133, 166] width 20 height 20
checkbox input "true"
click at [142, 143] on input "CBRE GWS UK- Toyota Manual Handling" at bounding box center [133, 143] width 20 height 20
click at [133, 166] on input "CBRE GWS UK- Toyota Manual Handling" at bounding box center [133, 166] width 20 height 20
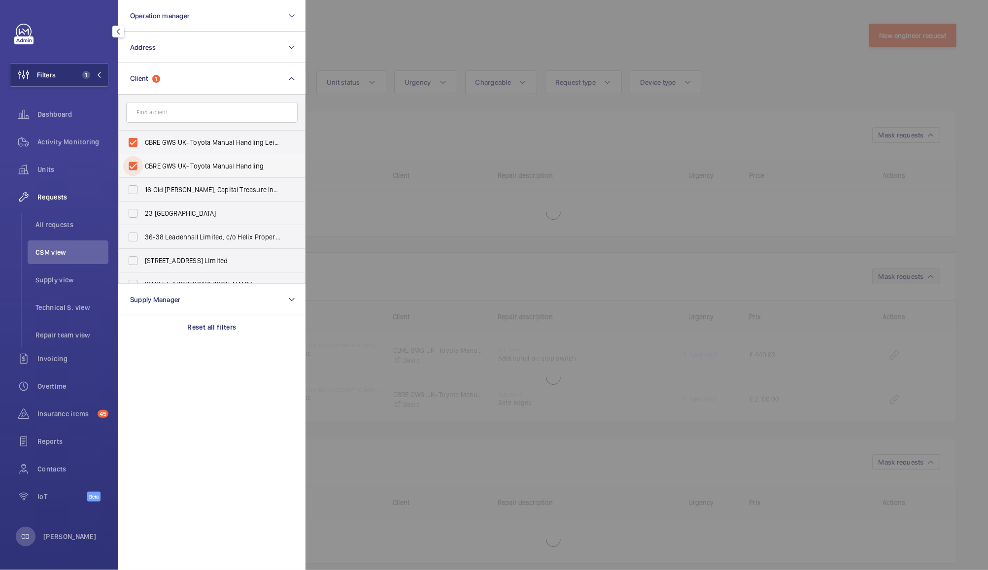
checkbox input "true"
click at [134, 166] on input "CBRE GWS UK- Toyota Manual Handling Leicester" at bounding box center [133, 166] width 20 height 20
checkbox input "false"
click at [132, 142] on input "CBRE GWS UK- Toyota Manual Handling" at bounding box center [133, 143] width 20 height 20
checkbox input "false"
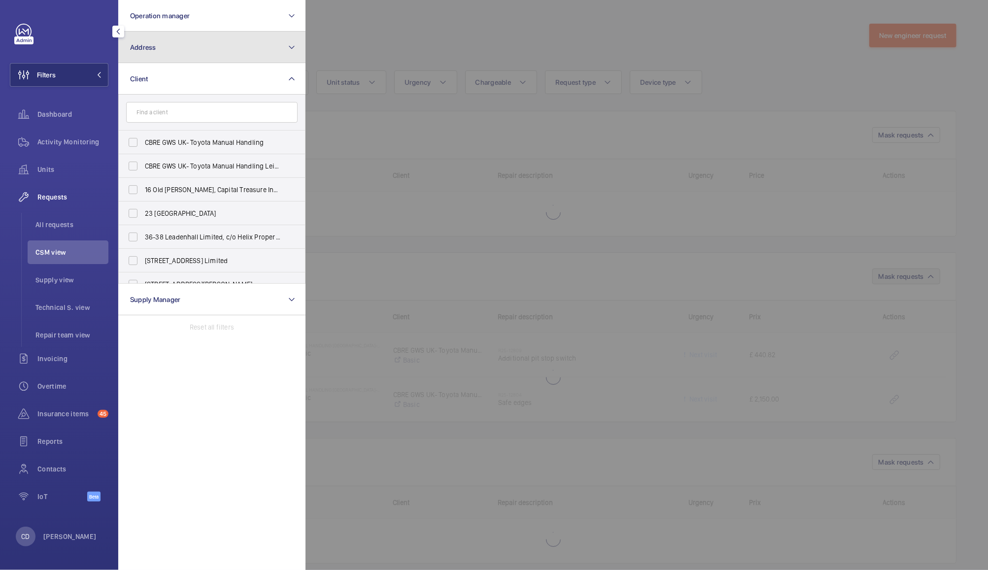
click at [200, 43] on button "Address" at bounding box center [211, 48] width 187 height 32
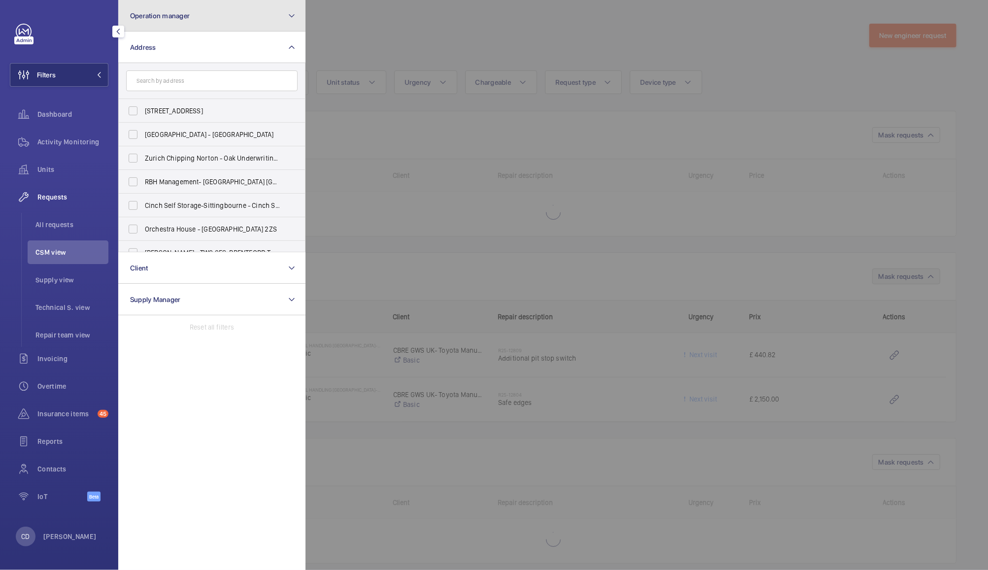
click at [212, 22] on button "Operation manager" at bounding box center [211, 16] width 187 height 32
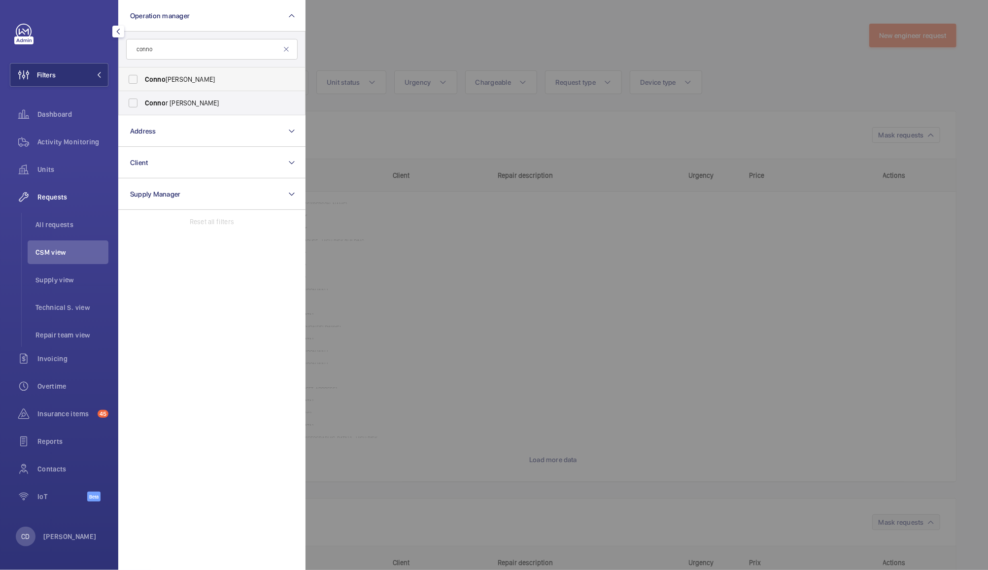
type input "conno"
click at [144, 79] on label "[PERSON_NAME]" at bounding box center [204, 80] width 171 height 24
click at [143, 79] on input "[PERSON_NAME]" at bounding box center [133, 79] width 20 height 20
checkbox input "true"
click at [385, 35] on div at bounding box center [799, 285] width 988 height 570
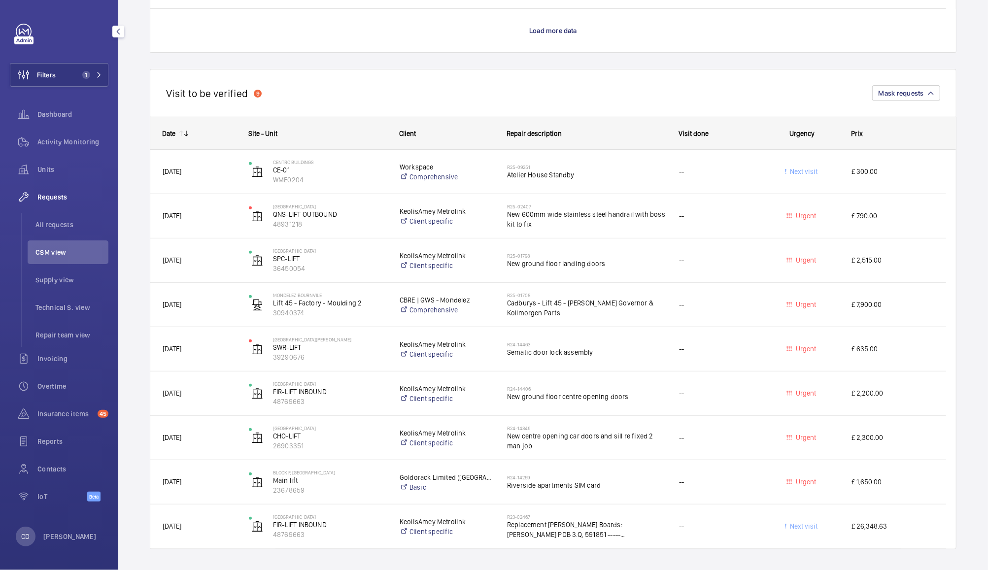
scroll to position [3224, 0]
click at [618, 475] on h2 "R24-14269" at bounding box center [586, 476] width 159 height 6
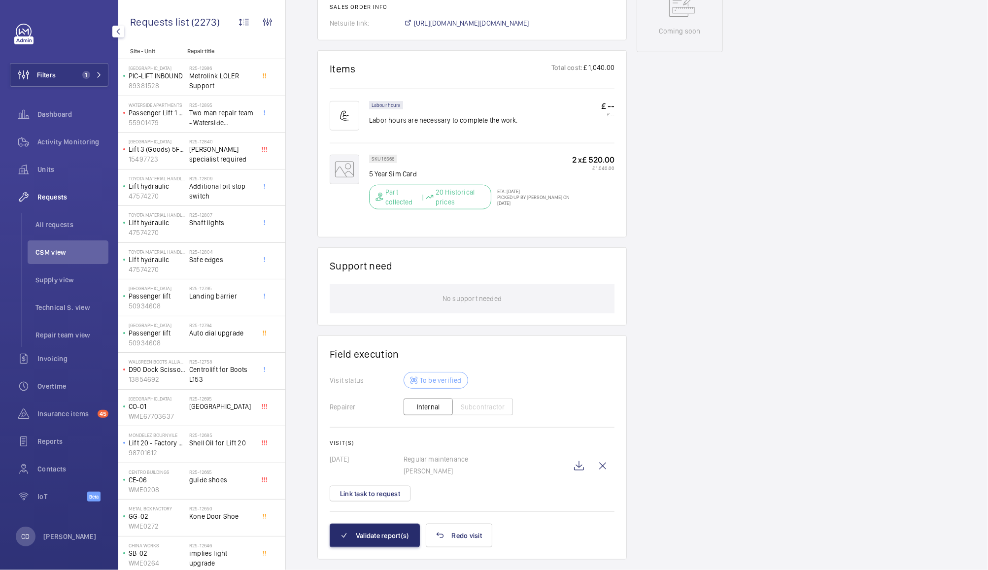
scroll to position [550, 0]
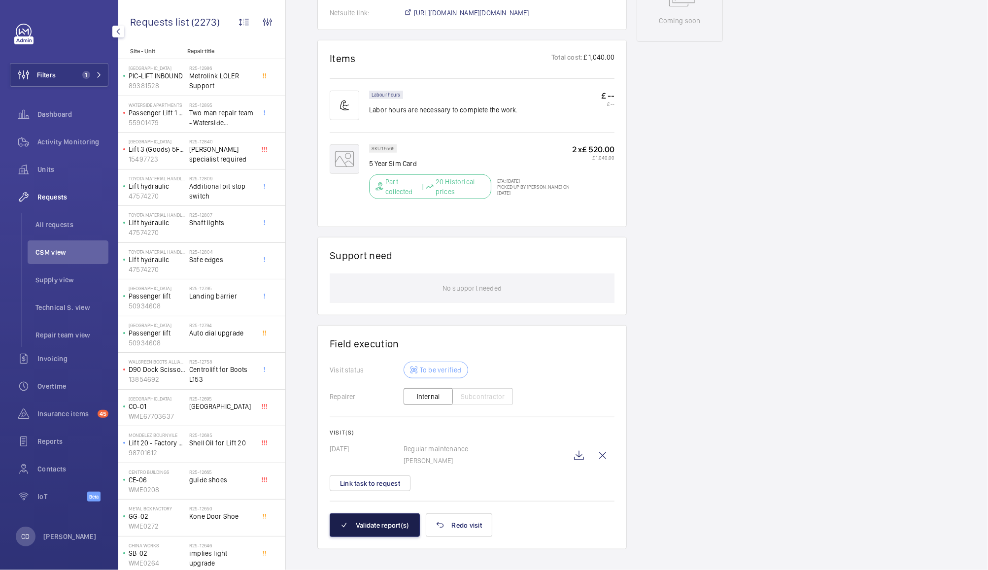
click at [381, 513] on button "Validate report(s)" at bounding box center [375, 525] width 90 height 24
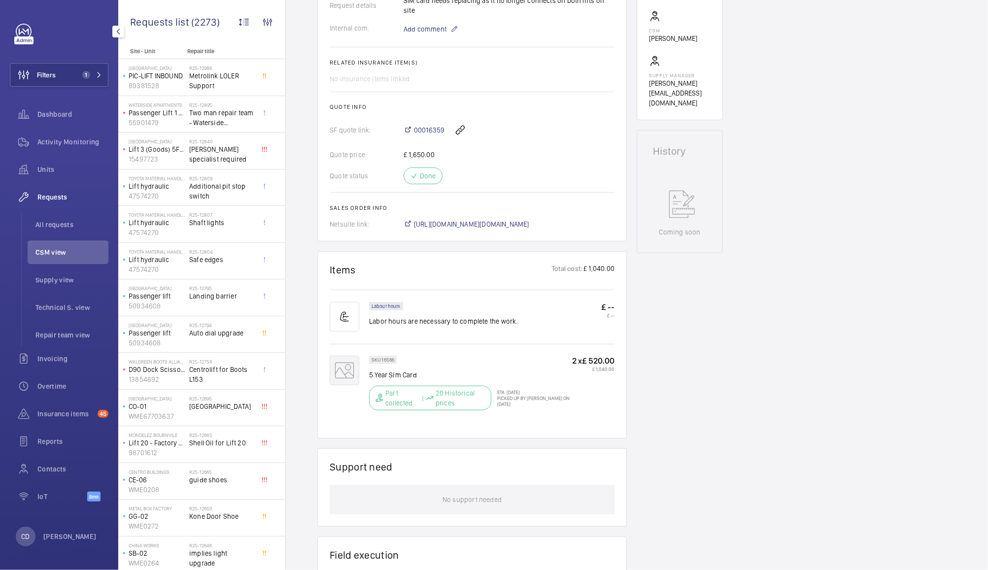
scroll to position [339, 0]
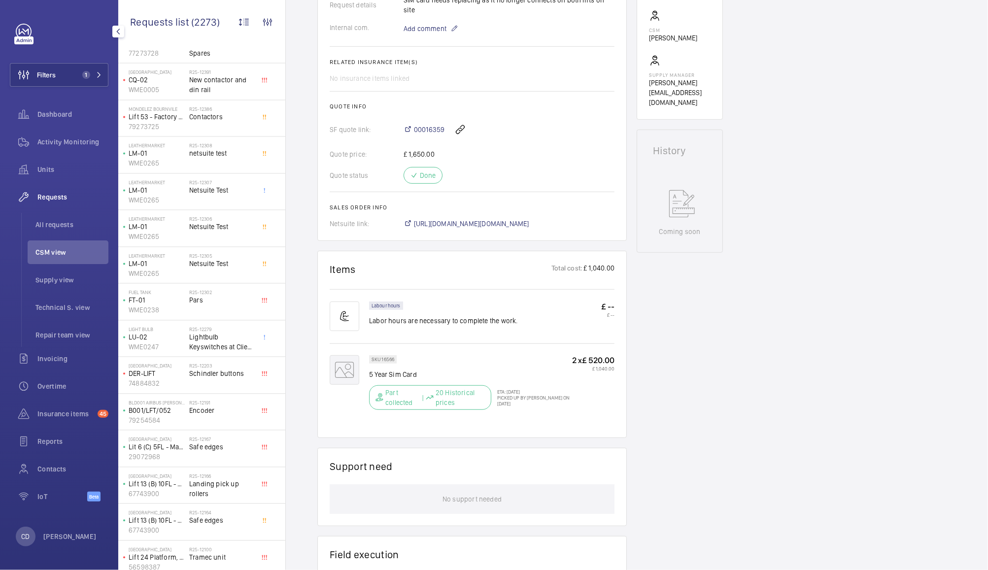
scroll to position [1698, 0]
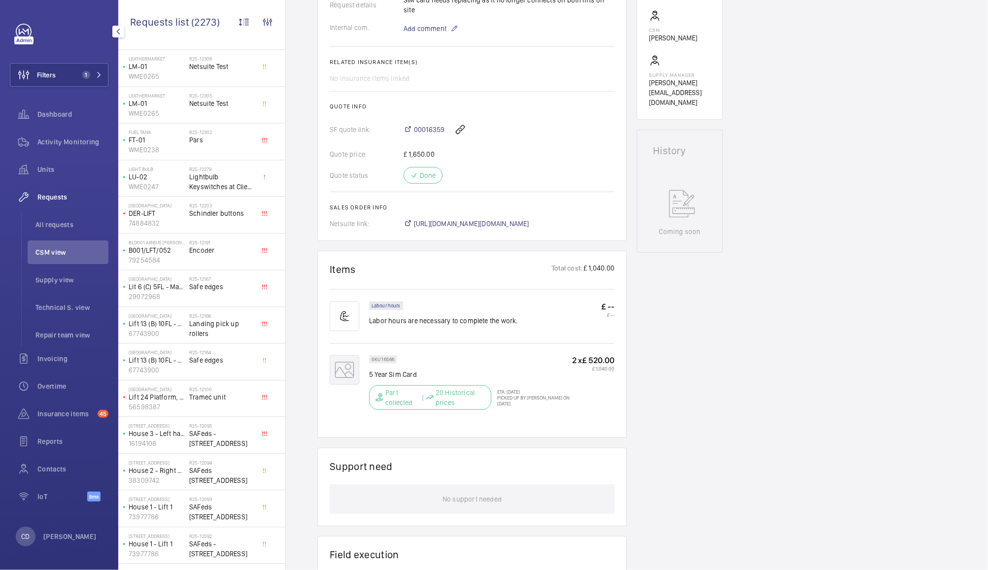
click at [73, 252] on span "CSM view" at bounding box center [71, 252] width 73 height 10
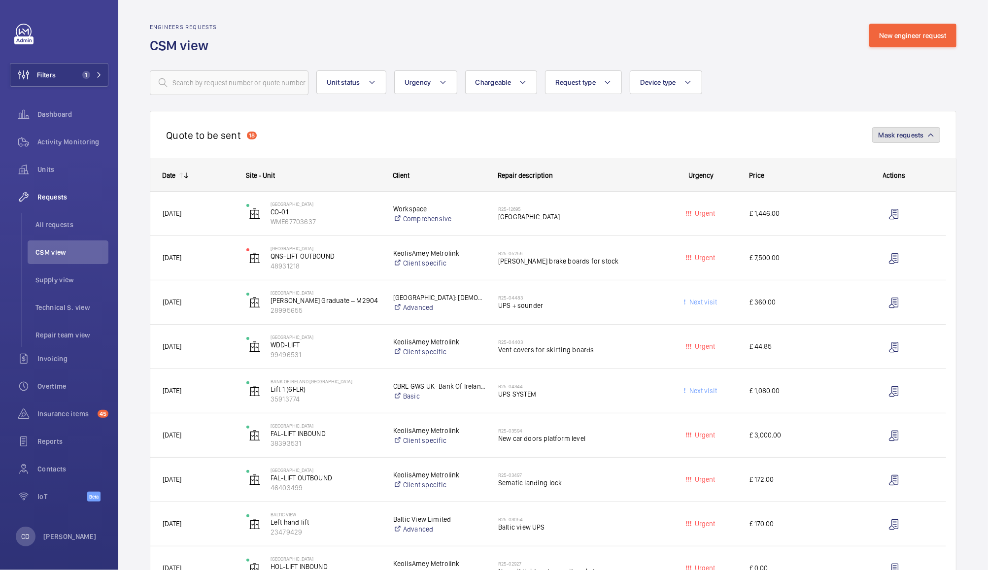
click at [928, 135] on mat-icon "button" at bounding box center [931, 135] width 6 height 6
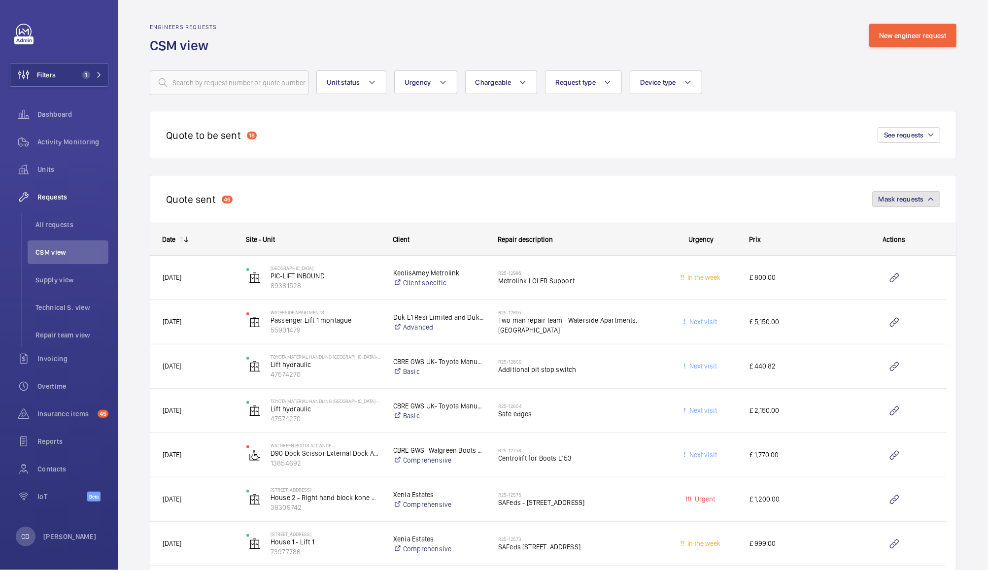
click at [915, 201] on button "Mask requests" at bounding box center [906, 199] width 68 height 16
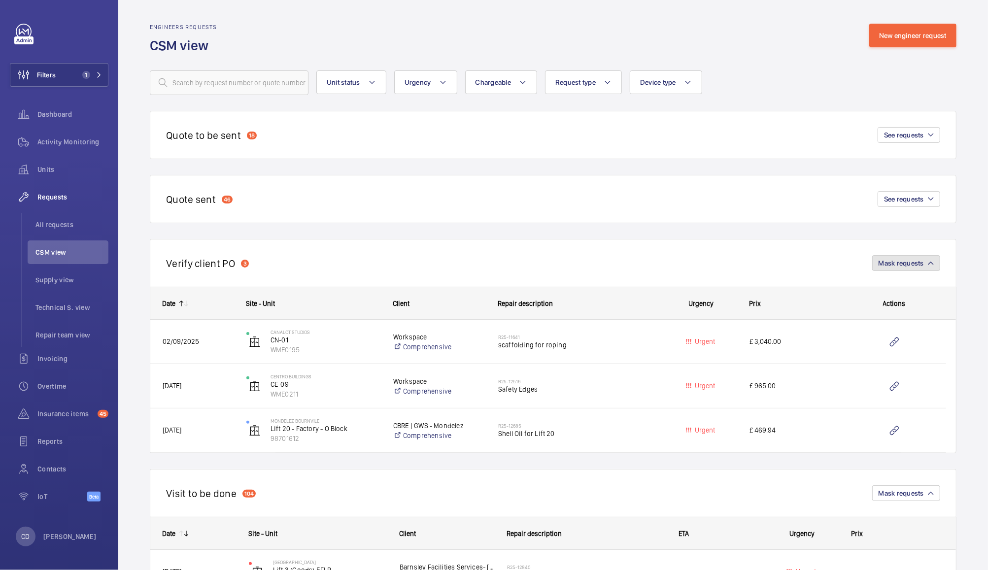
click at [914, 266] on button "Mask requests" at bounding box center [906, 263] width 68 height 16
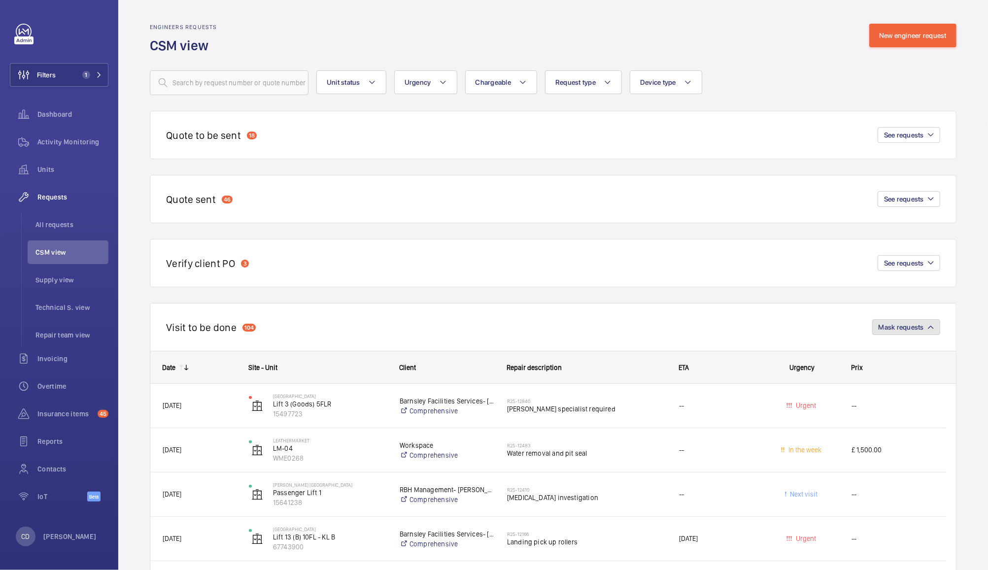
click at [915, 329] on button "Mask requests" at bounding box center [906, 327] width 68 height 16
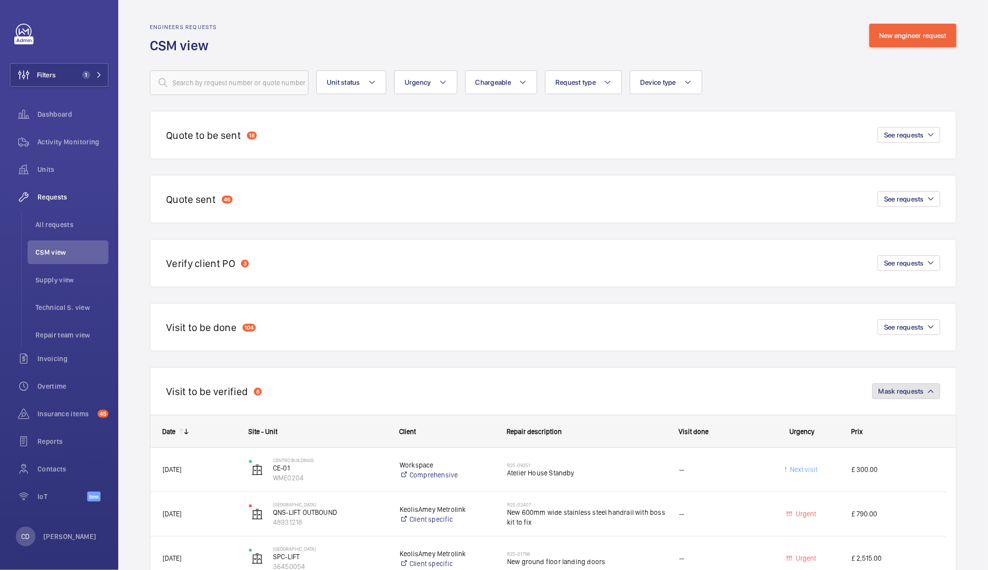
click at [928, 390] on mat-icon "button" at bounding box center [931, 391] width 6 height 6
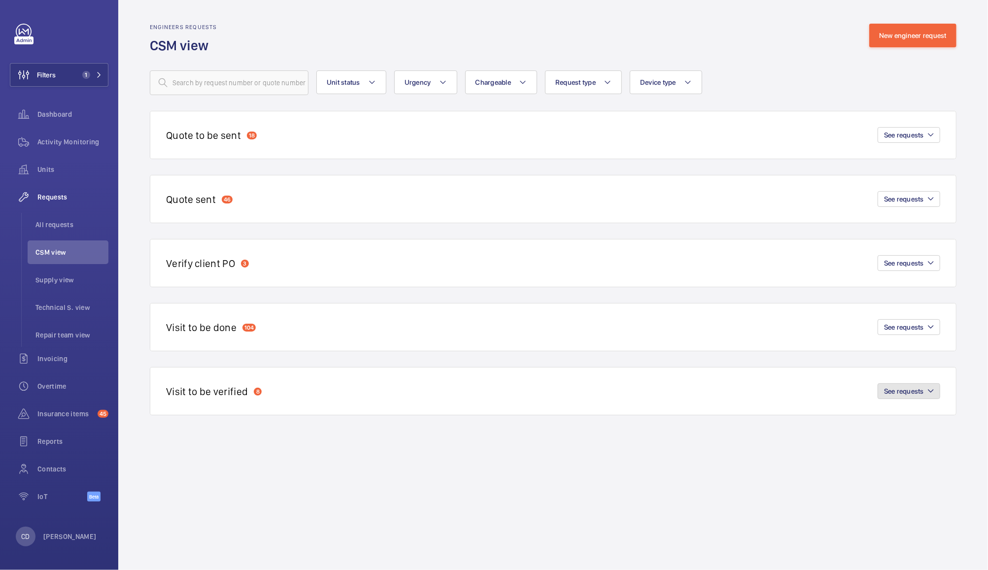
click at [913, 387] on span "See requests" at bounding box center [904, 391] width 40 height 8
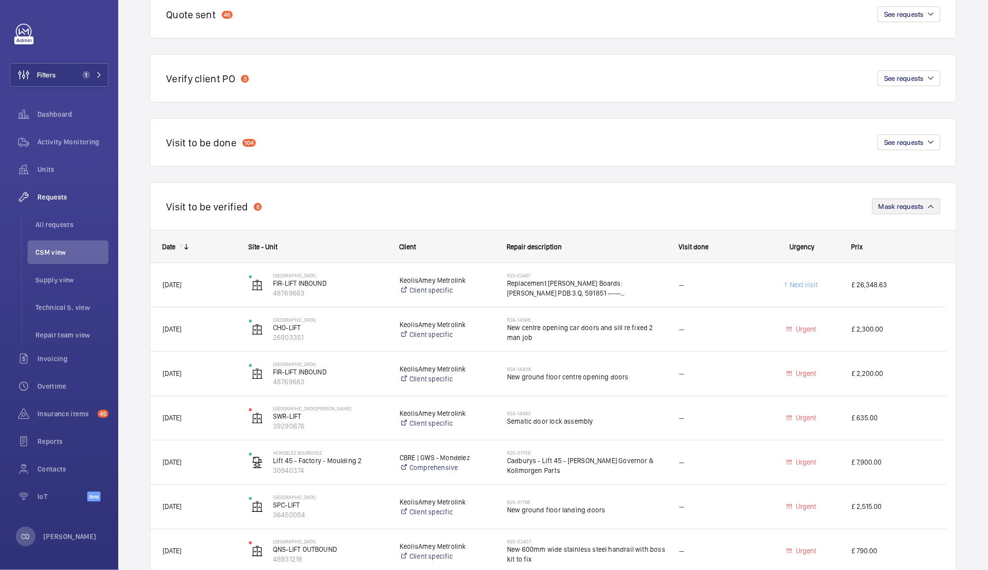
scroll to position [256, 0]
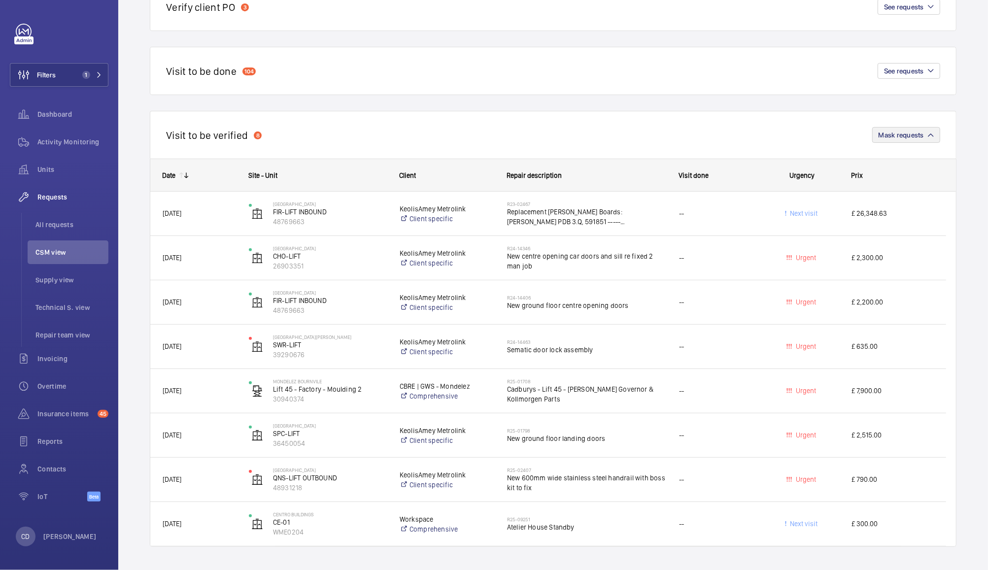
click at [643, 217] on span "Replacement [PERSON_NAME] Boards: [PERSON_NAME] PDB 3.Q, 591851 ----- [PERSON_N…" at bounding box center [586, 217] width 159 height 20
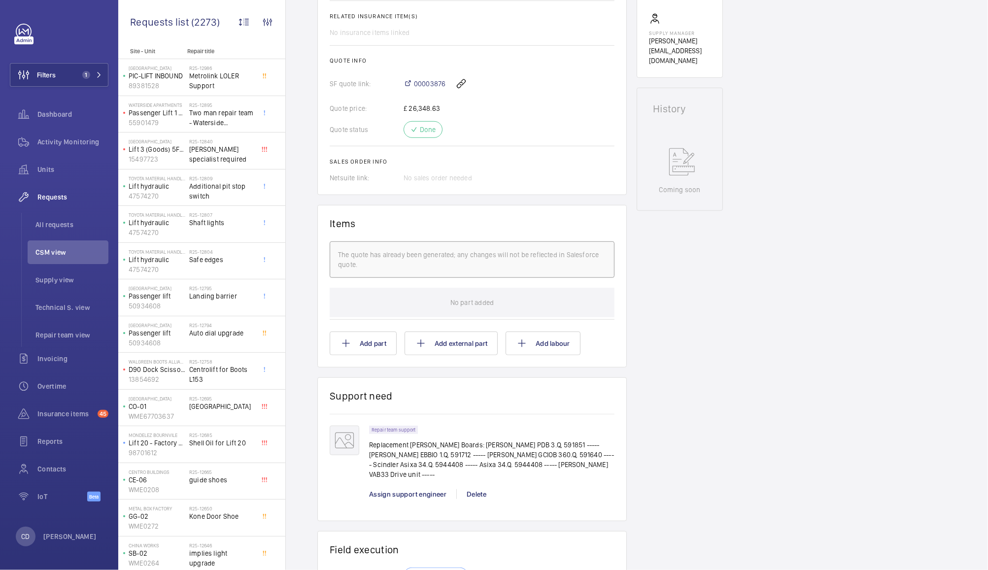
scroll to position [654, 0]
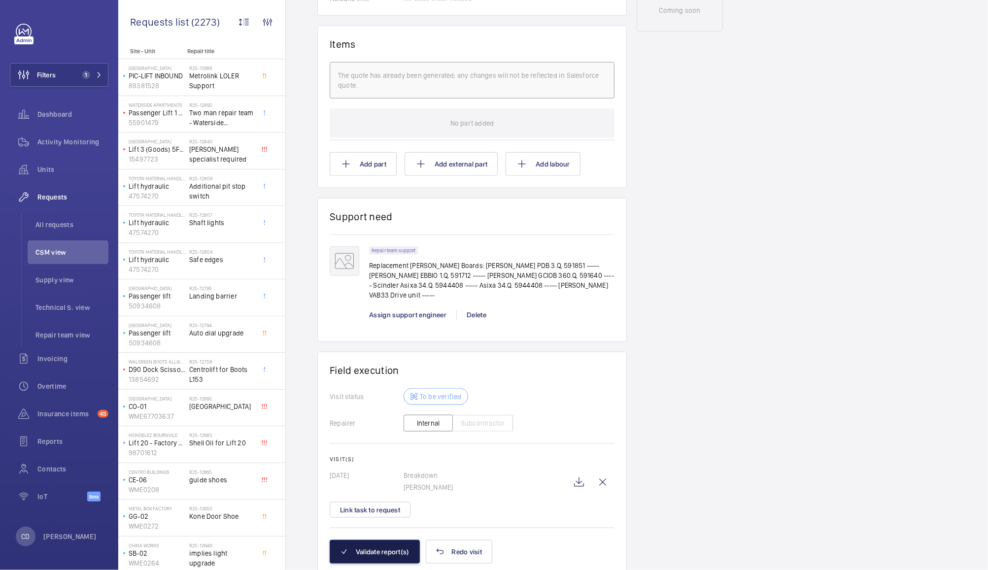
click at [397, 540] on button "Validate report(s)" at bounding box center [375, 552] width 90 height 24
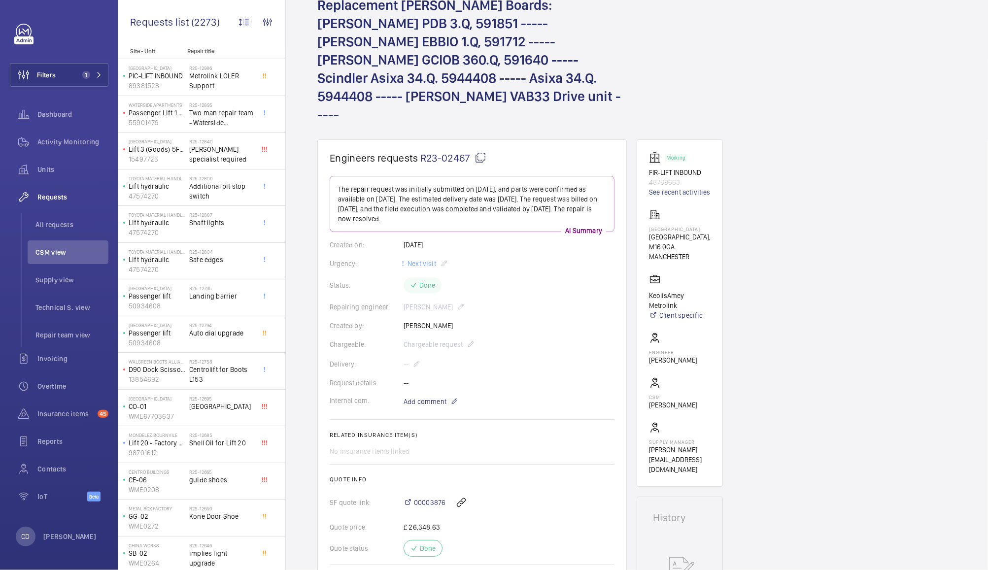
scroll to position [0, 0]
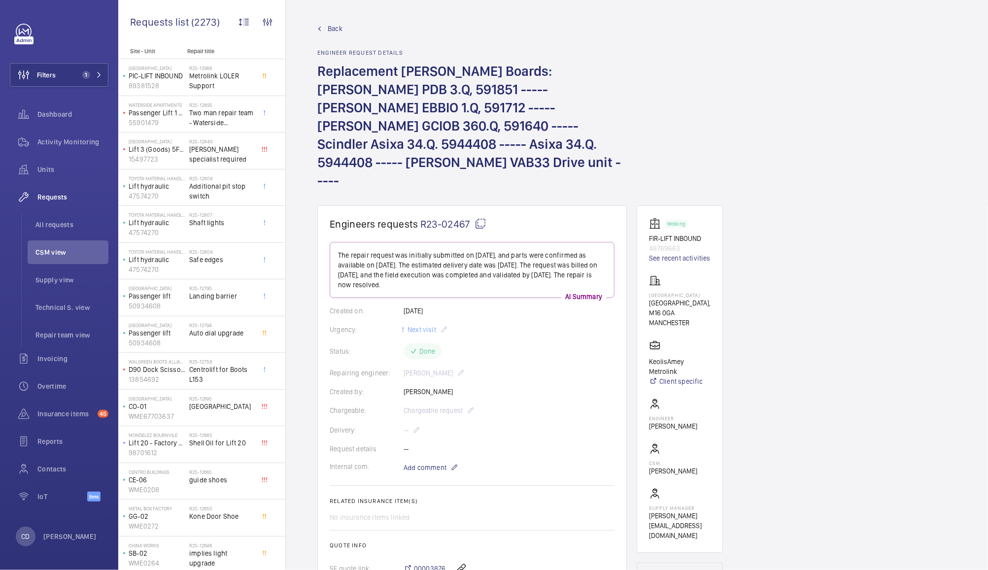
click at [55, 254] on span "CSM view" at bounding box center [71, 252] width 73 height 10
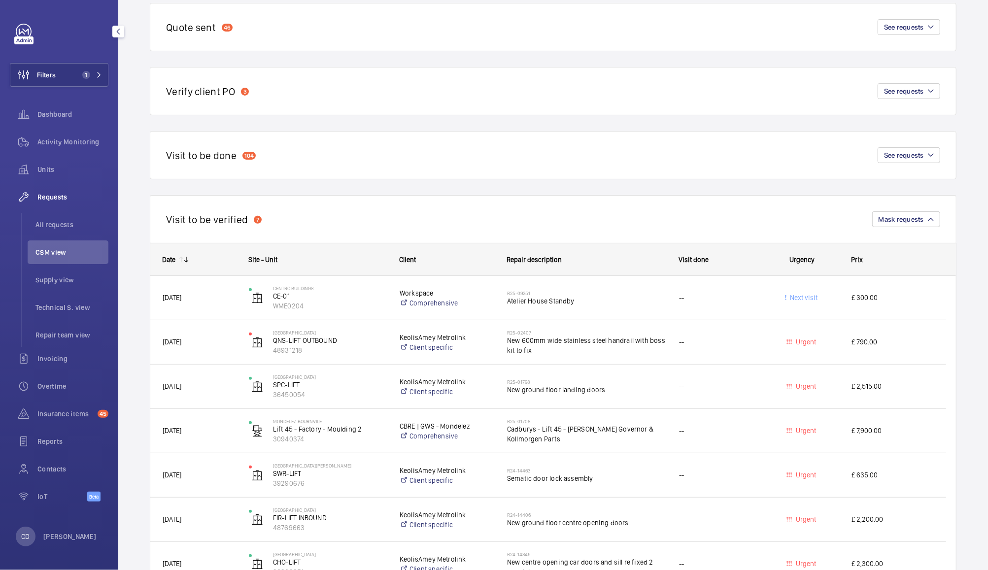
scroll to position [171, 0]
click at [883, 473] on span "£ 635.00" at bounding box center [892, 475] width 82 height 11
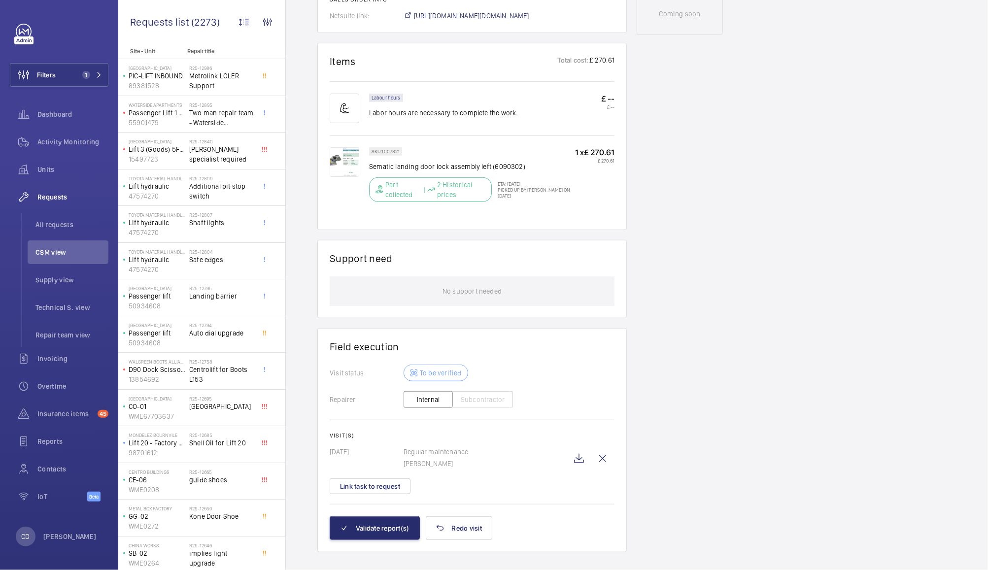
scroll to position [568, 0]
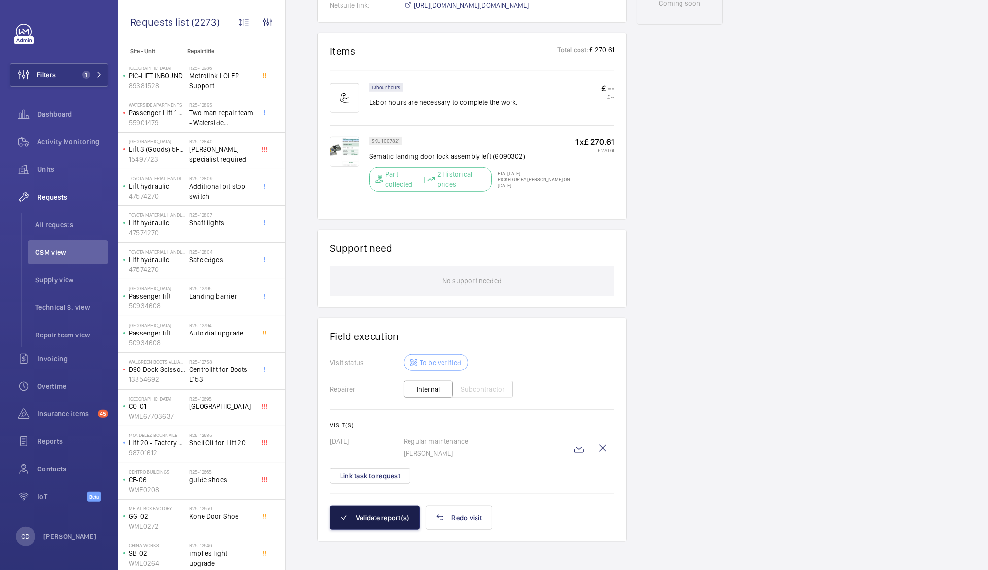
click at [368, 516] on button "Validate report(s)" at bounding box center [375, 518] width 90 height 24
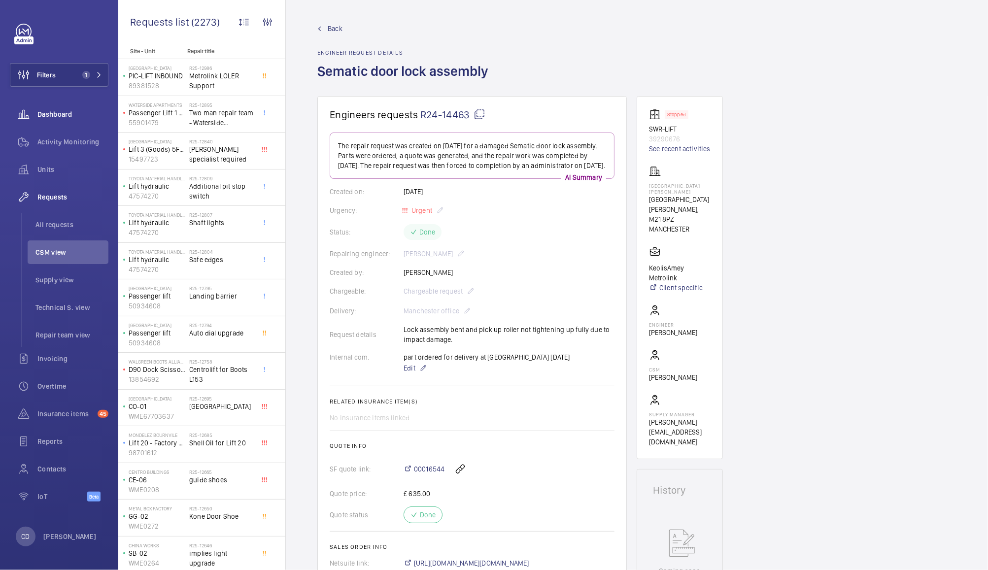
click at [53, 114] on span "Dashboard" at bounding box center [72, 114] width 71 height 10
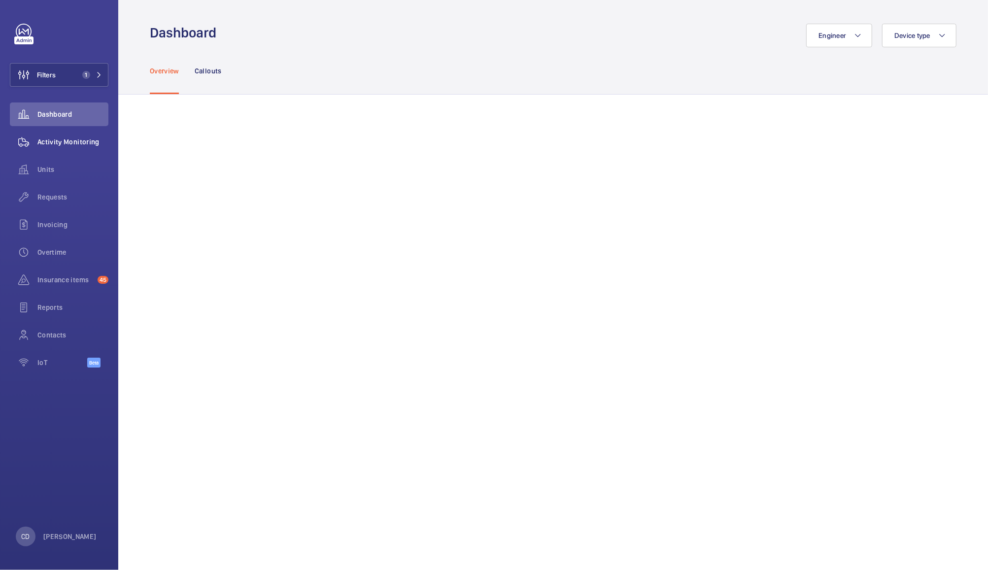
click at [75, 148] on div "Activity Monitoring" at bounding box center [59, 142] width 99 height 24
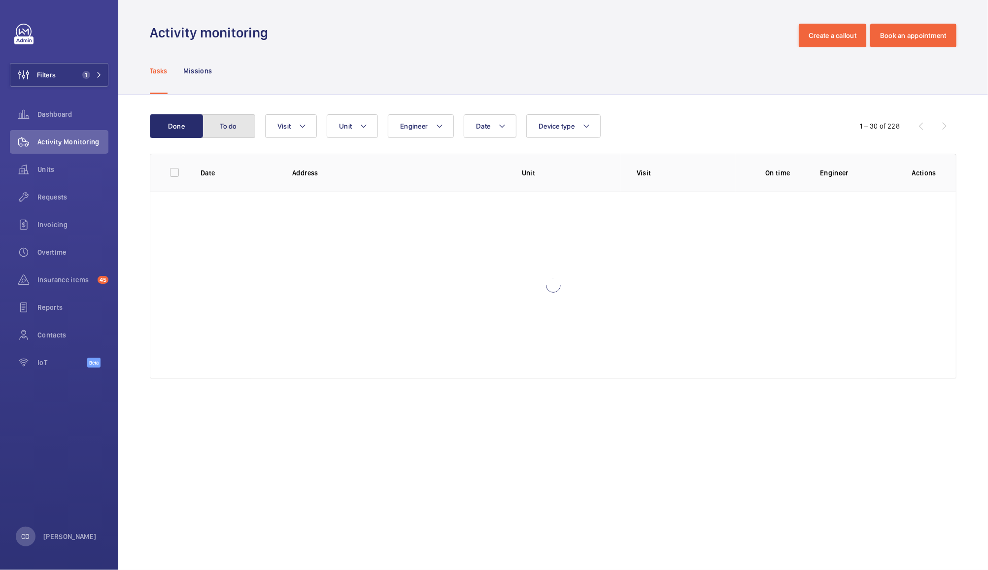
click at [219, 125] on button "To do" at bounding box center [228, 126] width 53 height 24
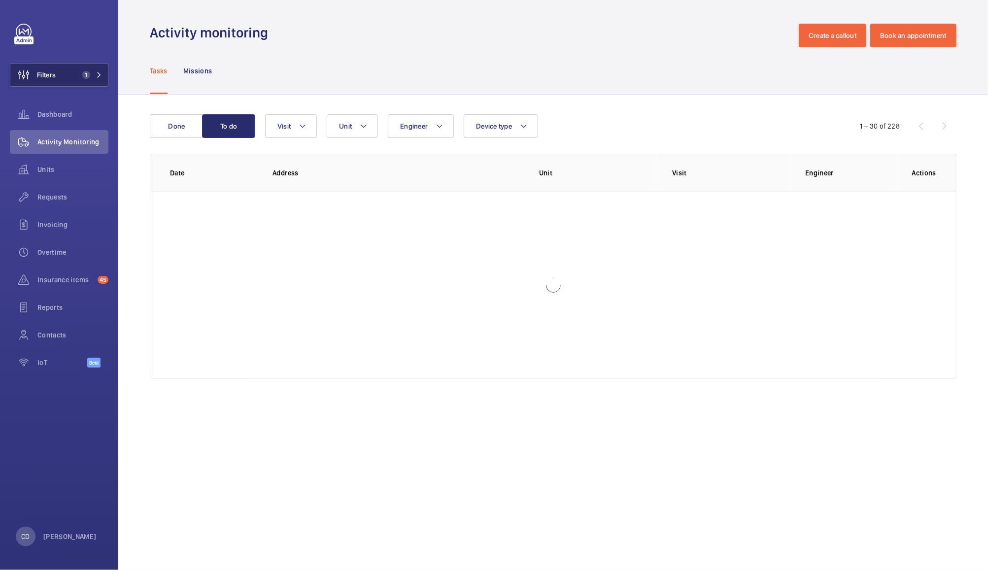
click at [79, 85] on button "Filters 1" at bounding box center [59, 75] width 99 height 24
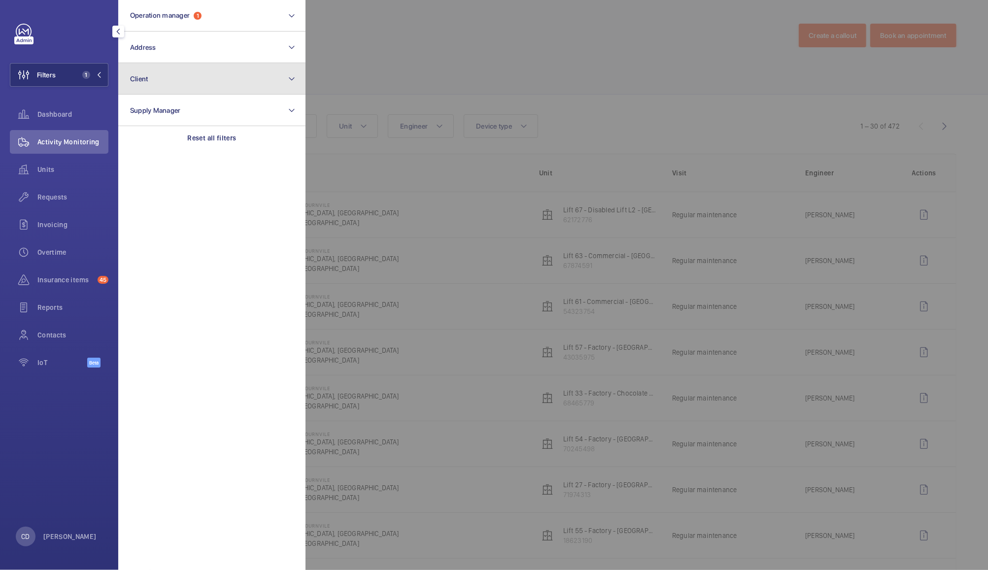
click at [184, 79] on button "Client" at bounding box center [211, 79] width 187 height 32
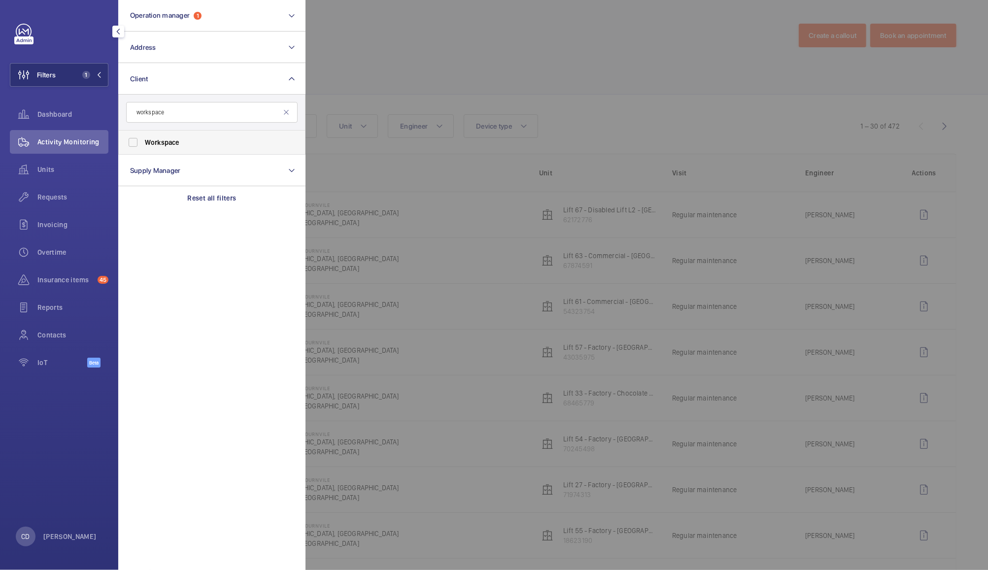
type input "workspace"
click at [145, 144] on span "Workspace" at bounding box center [162, 142] width 34 height 8
click at [143, 144] on input "Workspace" at bounding box center [133, 143] width 20 height 20
checkbox input "true"
click at [406, 53] on div at bounding box center [799, 285] width 988 height 570
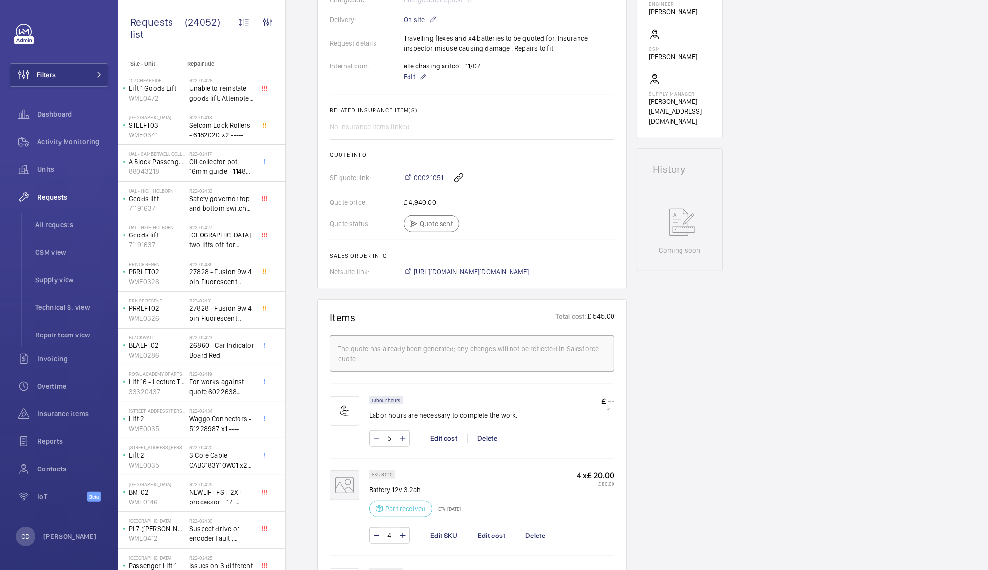
scroll to position [301, 0]
click at [515, 274] on span "https://6461500.app.netsuite.com/app/accounting/transactions/salesord.nl?id=284…" at bounding box center [471, 273] width 115 height 10
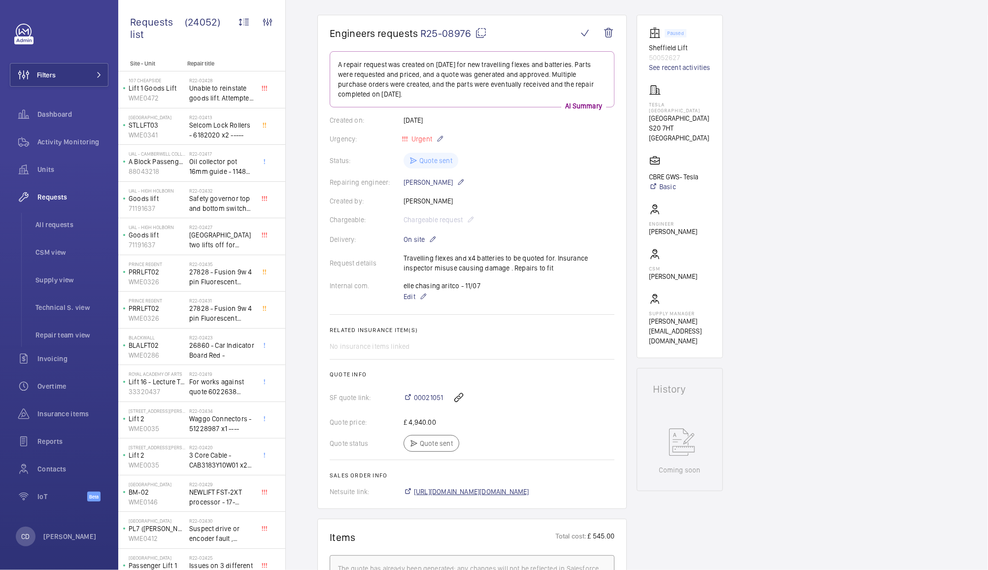
scroll to position [0, 0]
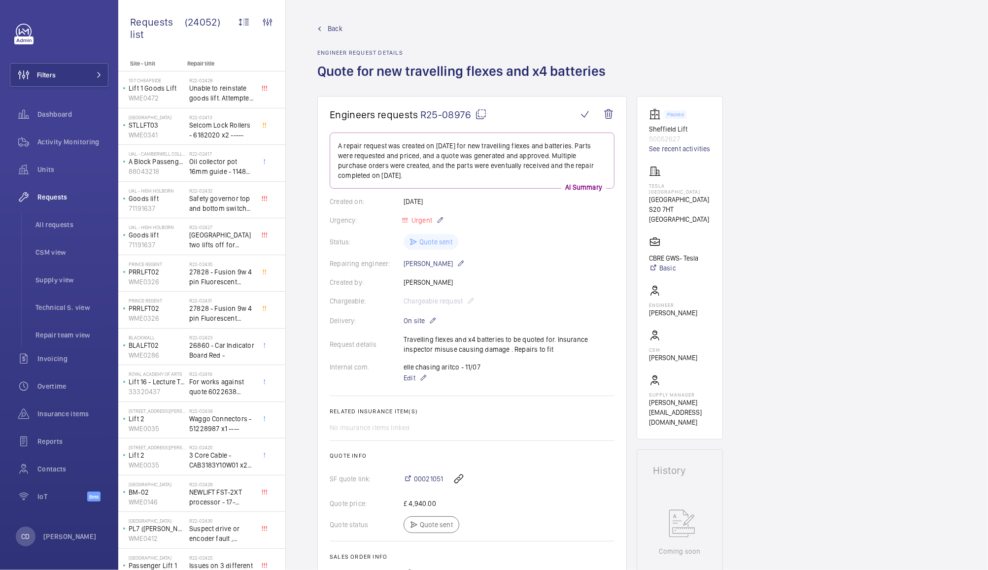
click at [483, 110] on mat-icon at bounding box center [481, 114] width 12 height 12
click at [63, 247] on span "CSM view" at bounding box center [71, 252] width 73 height 10
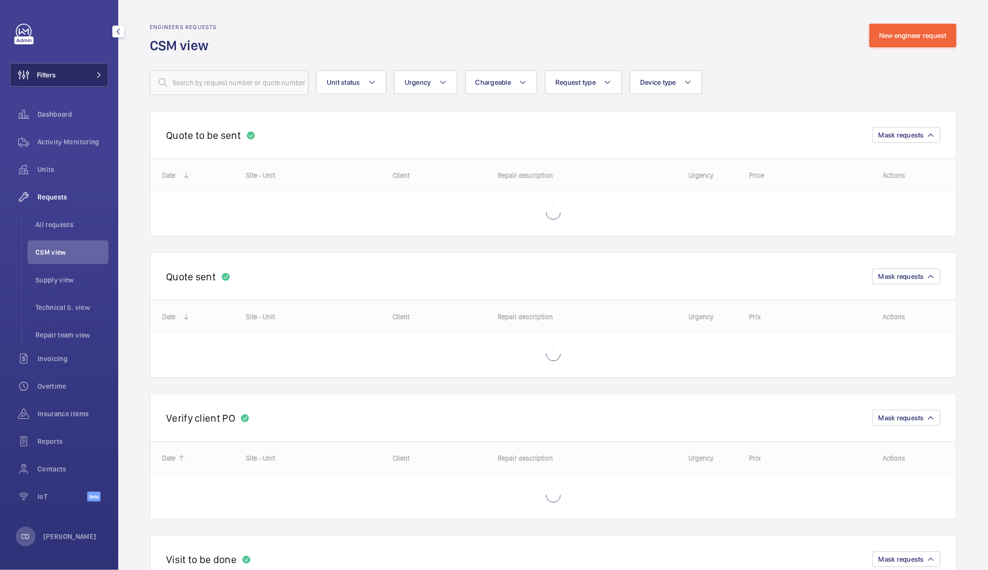
click at [75, 69] on button "Filters" at bounding box center [59, 75] width 99 height 24
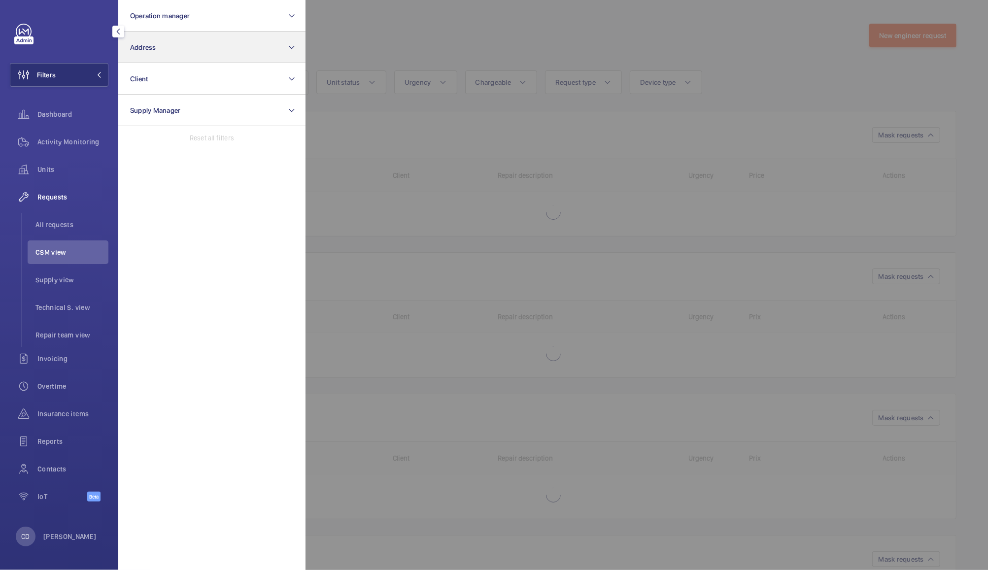
click at [194, 56] on button "Address" at bounding box center [211, 48] width 187 height 32
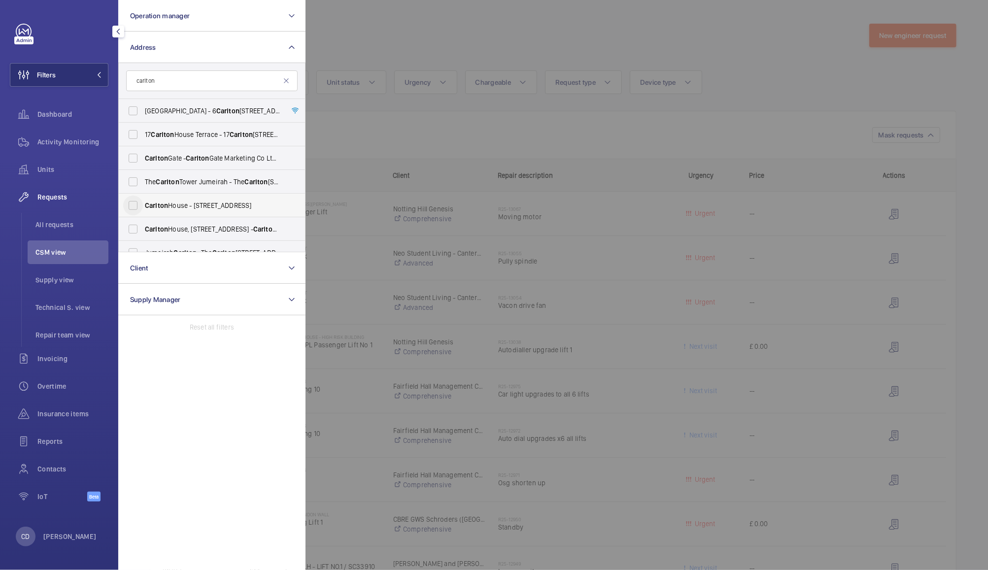
type input "carlton"
click at [141, 202] on input "Carlton House - 153 Upper Chorlton Road, MANCHESTER M16 7SH" at bounding box center [133, 206] width 20 height 20
checkbox input "true"
click at [135, 230] on input "Carlton House, 153 Upper Chorlton Rd, Manchester, M16 7SH - Carlton House, MANC…" at bounding box center [133, 229] width 20 height 20
checkbox input "true"
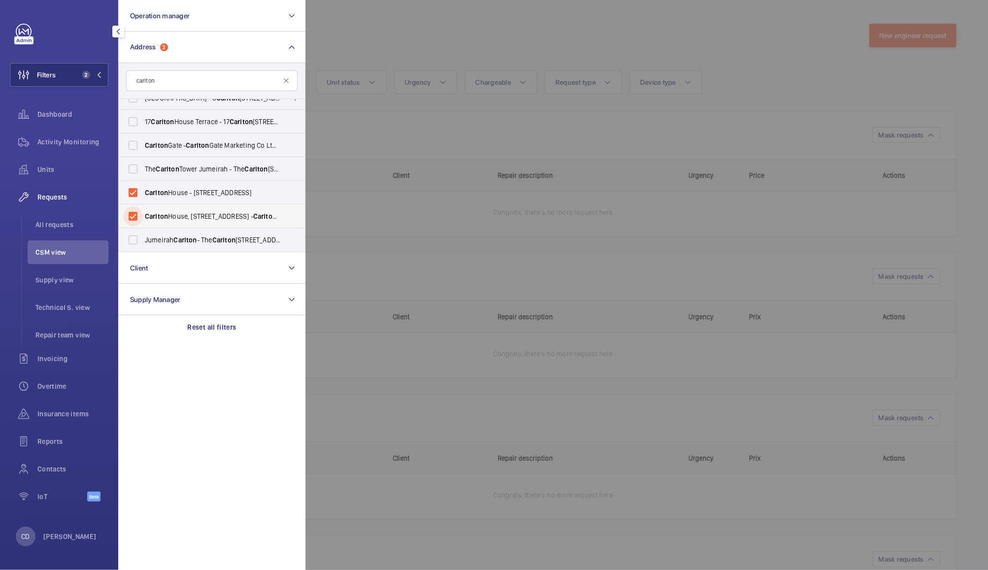
scroll to position [12, 0]
click at [619, 432] on div at bounding box center [799, 285] width 988 height 570
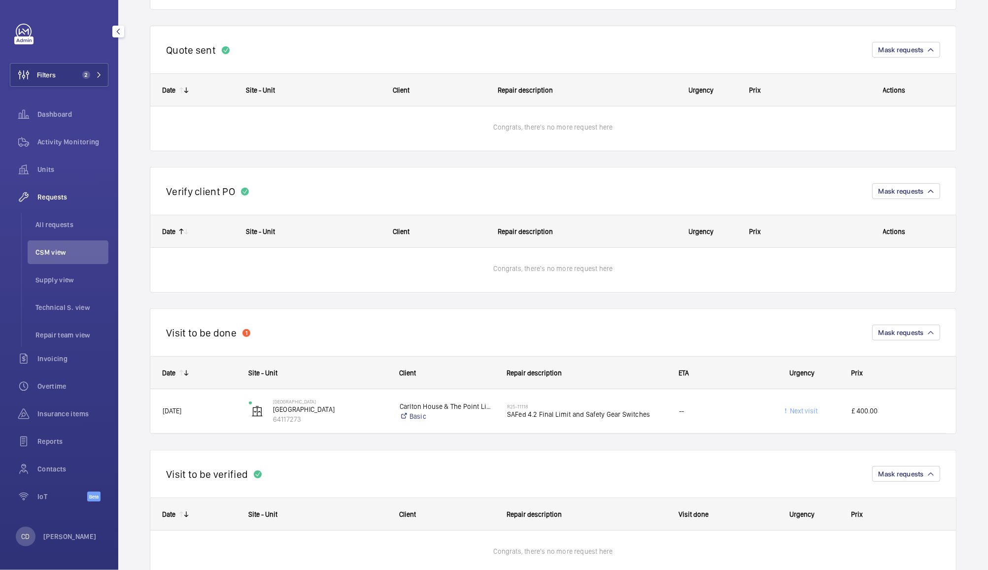
scroll to position [229, 0]
click at [626, 419] on div "R25-11118 SAFed 4.2 Final Limit and Safety Gear Switches" at bounding box center [586, 409] width 159 height 29
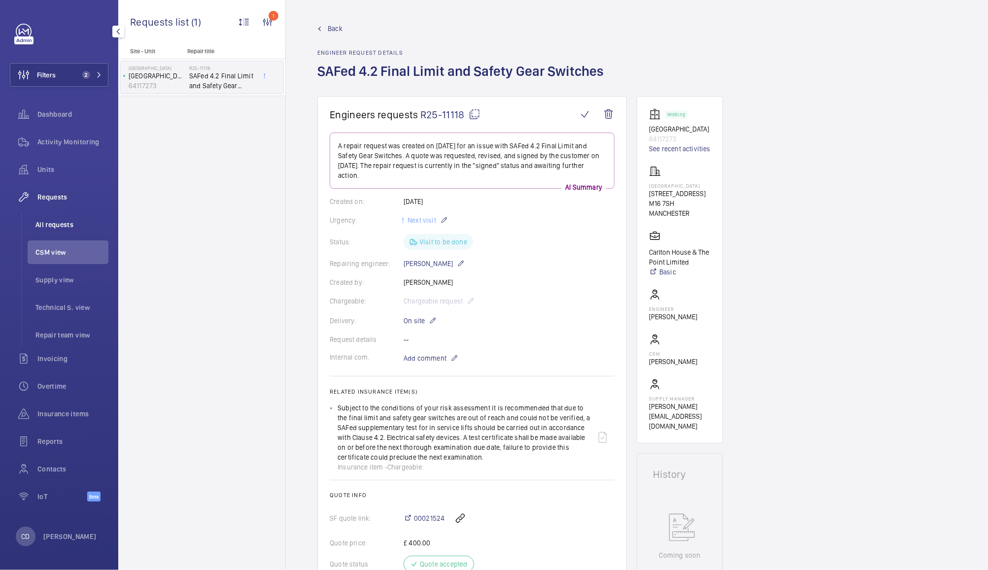
click at [50, 225] on span "All requests" at bounding box center [71, 225] width 73 height 10
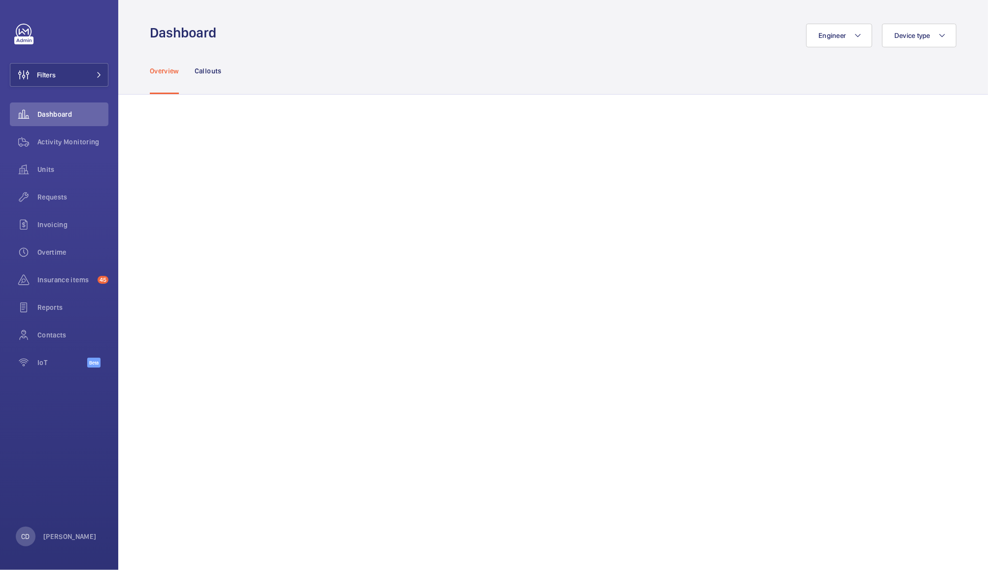
scroll to position [702, 0]
